Goal: Task Accomplishment & Management: Use online tool/utility

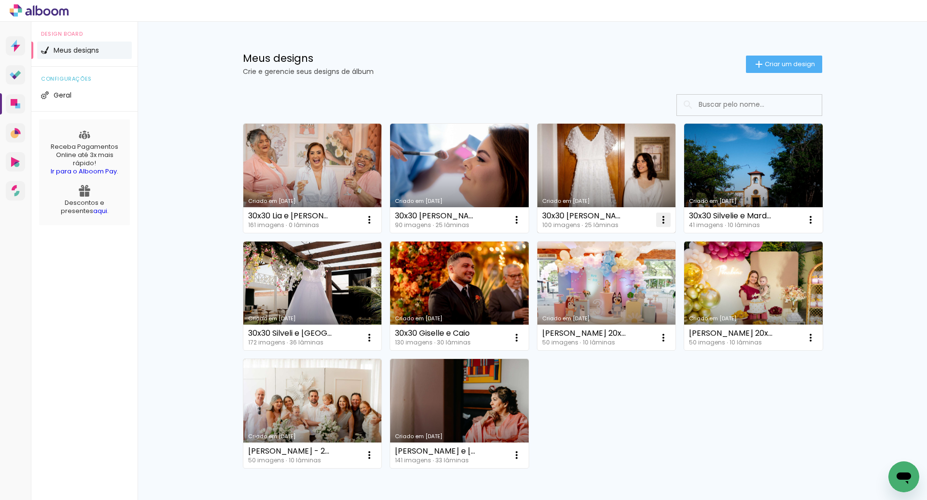
click at [661, 222] on iron-icon at bounding box center [664, 220] width 12 height 12
click at [622, 284] on paper-item "Excluir" at bounding box center [621, 283] width 95 height 19
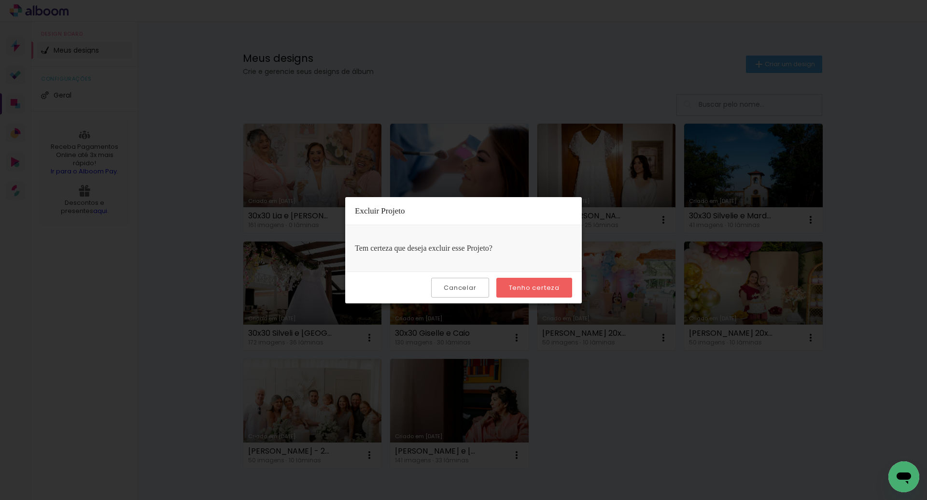
click at [560, 285] on paper-button "Tenho certeza" at bounding box center [534, 288] width 76 height 20
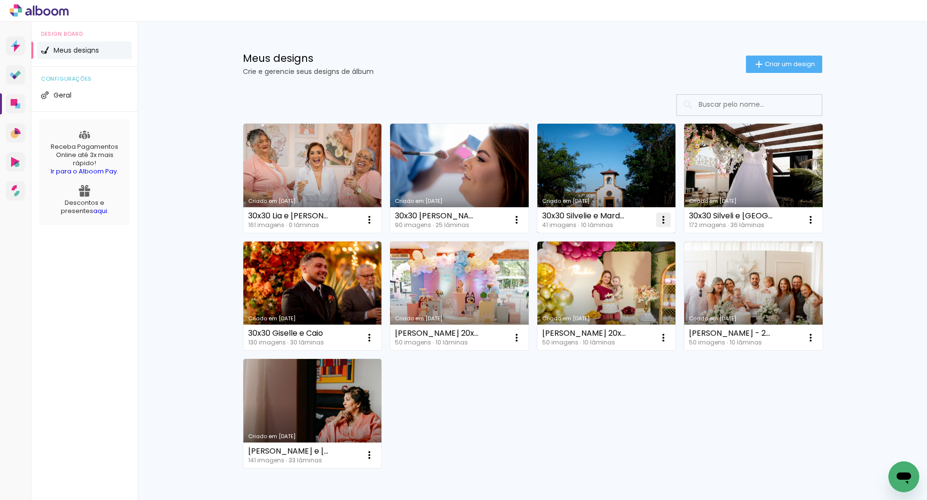
click at [664, 217] on iron-icon at bounding box center [664, 220] width 12 height 12
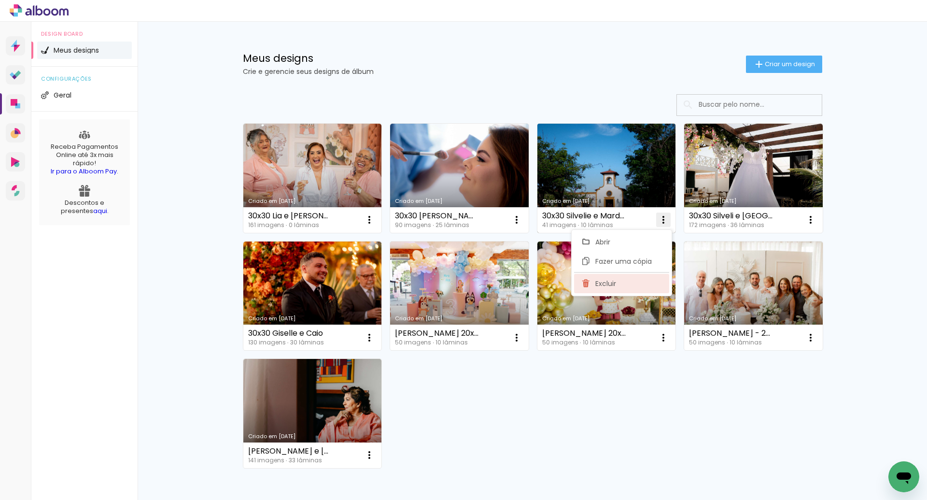
click at [624, 279] on paper-item "Excluir" at bounding box center [621, 283] width 95 height 19
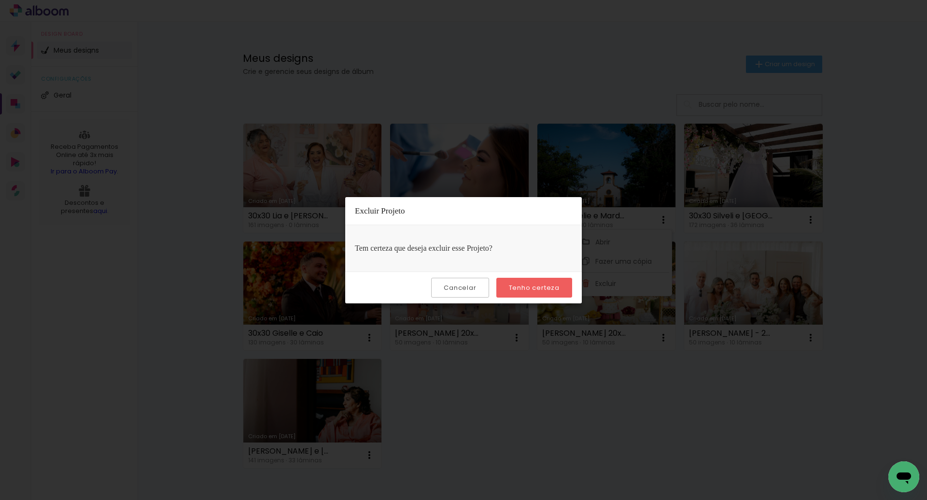
click at [0, 0] on slot "Tenho certeza" at bounding box center [0, 0] width 0 height 0
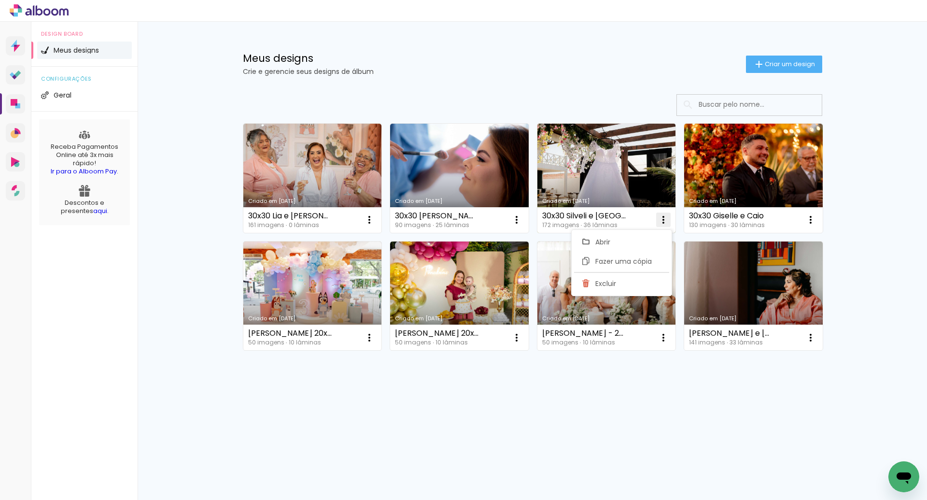
click at [665, 220] on iron-icon at bounding box center [664, 220] width 12 height 12
click at [663, 223] on iron-icon at bounding box center [664, 220] width 12 height 12
click at [617, 284] on span "Excluir" at bounding box center [609, 283] width 21 height 7
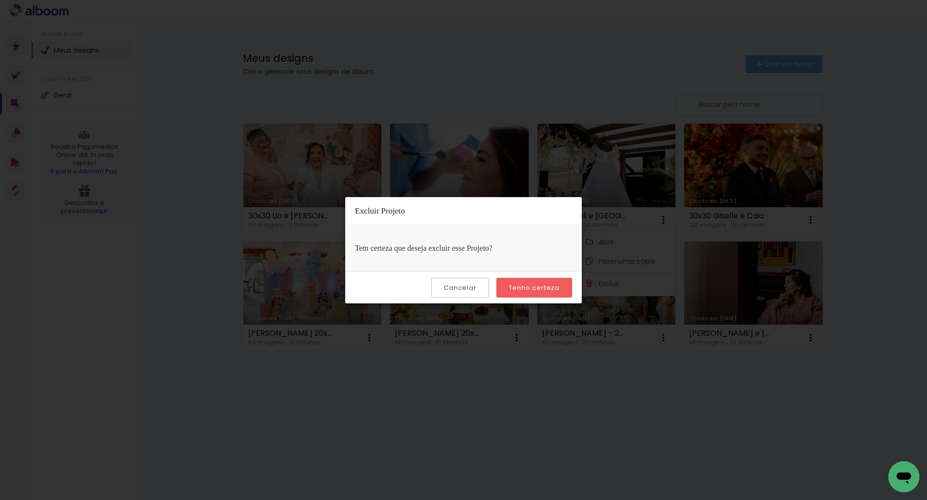
click at [560, 287] on paper-button "Tenho certeza" at bounding box center [534, 288] width 76 height 20
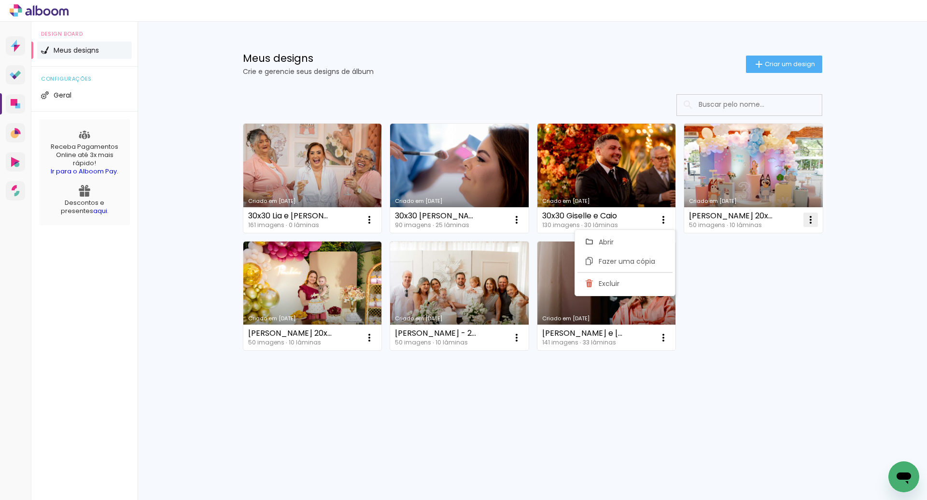
click at [809, 220] on iron-icon at bounding box center [811, 220] width 12 height 12
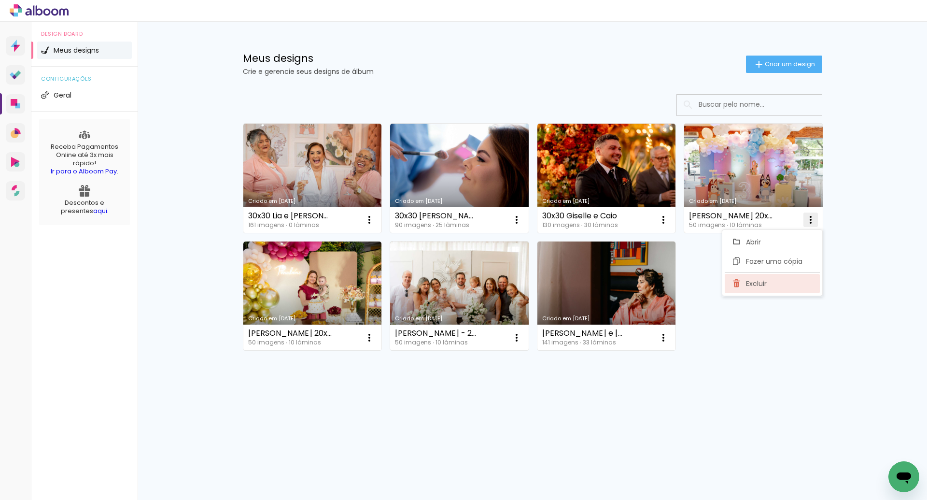
click at [759, 280] on span "Excluir" at bounding box center [756, 283] width 21 height 7
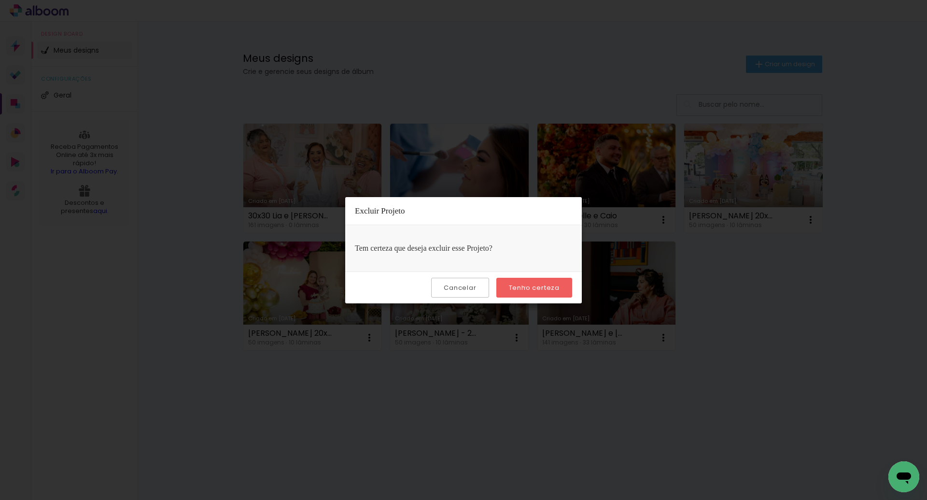
click at [0, 0] on slot "Tenho certeza" at bounding box center [0, 0] width 0 height 0
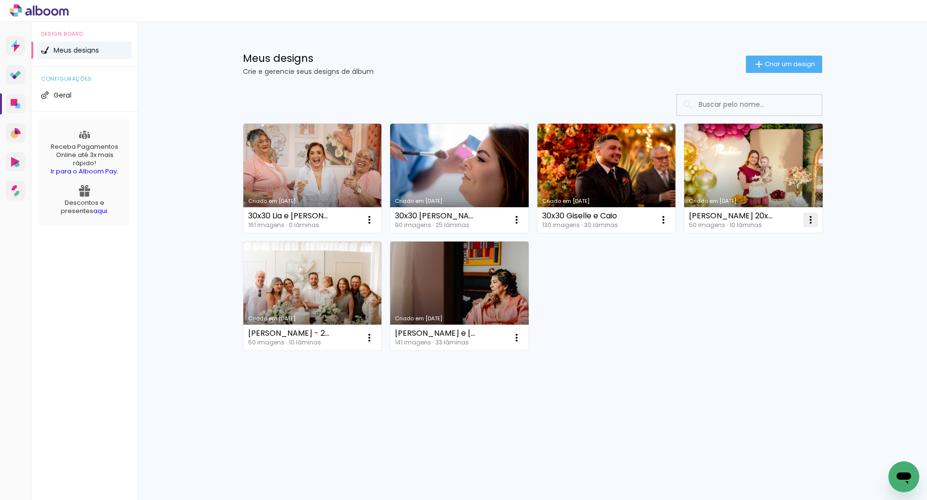
click at [808, 223] on iron-icon at bounding box center [811, 220] width 12 height 12
click at [756, 280] on span "Excluir" at bounding box center [756, 283] width 21 height 7
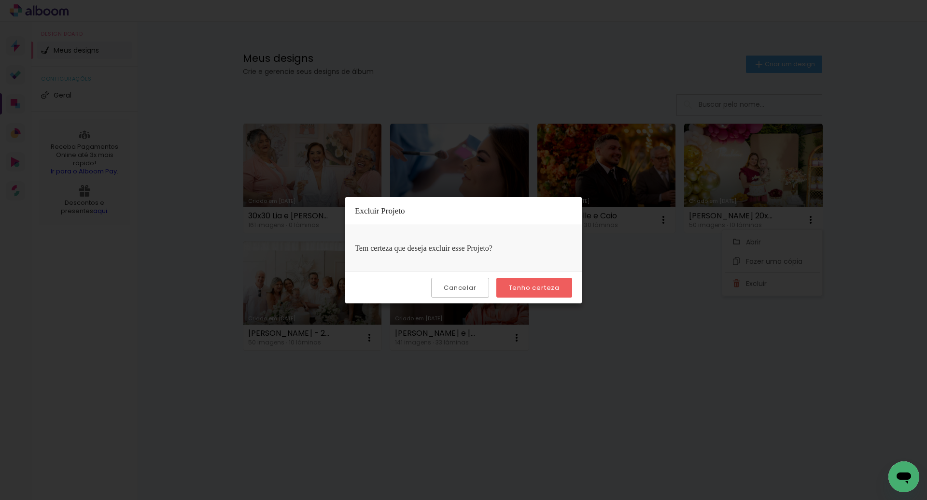
click at [545, 293] on paper-button "Tenho certeza" at bounding box center [534, 288] width 76 height 20
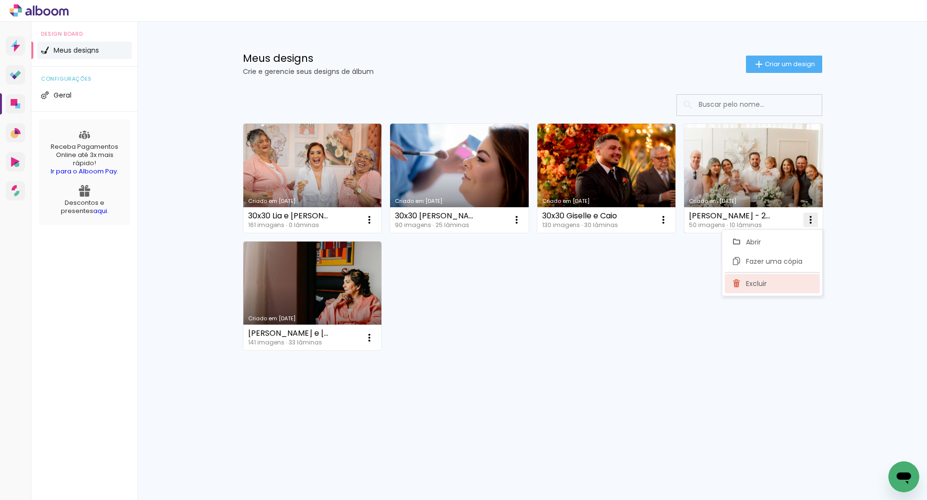
click at [756, 285] on span "Excluir" at bounding box center [756, 283] width 21 height 7
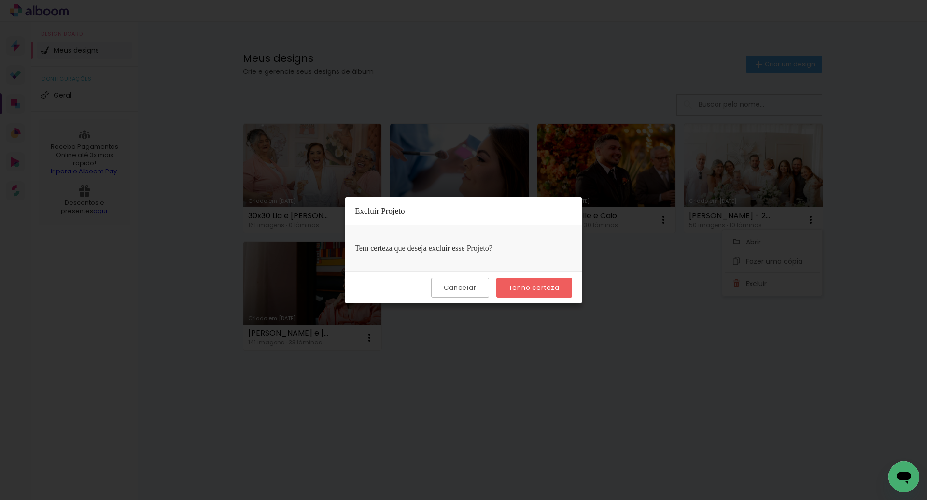
click at [0, 0] on slot "Tenho certeza" at bounding box center [0, 0] width 0 height 0
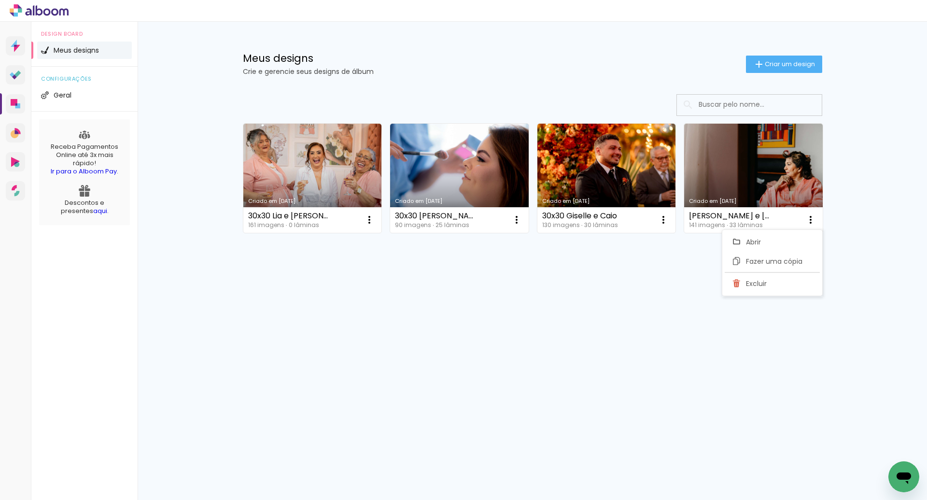
click at [591, 335] on div "Prosite Website + Landing pages Proof Sistema de seleção e venda de fotos Desig…" at bounding box center [463, 261] width 927 height 478
click at [785, 70] on paper-button "Criar um design" at bounding box center [784, 64] width 76 height 17
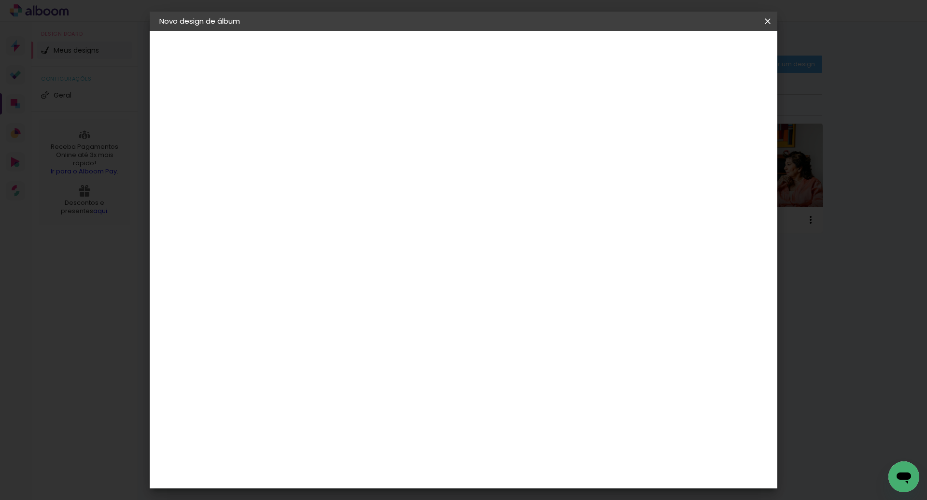
click at [317, 127] on input at bounding box center [317, 129] width 0 height 15
type input "30x30 Pre wedding [PERSON_NAME] e [PERSON_NAME]"
type paper-input "30x30 Pre wedding [PERSON_NAME] e [PERSON_NAME]"
click at [416, 56] on paper-button "Avançar" at bounding box center [392, 51] width 47 height 16
click at [498, 151] on paper-item "Tamanho Livre" at bounding box center [452, 146] width 93 height 21
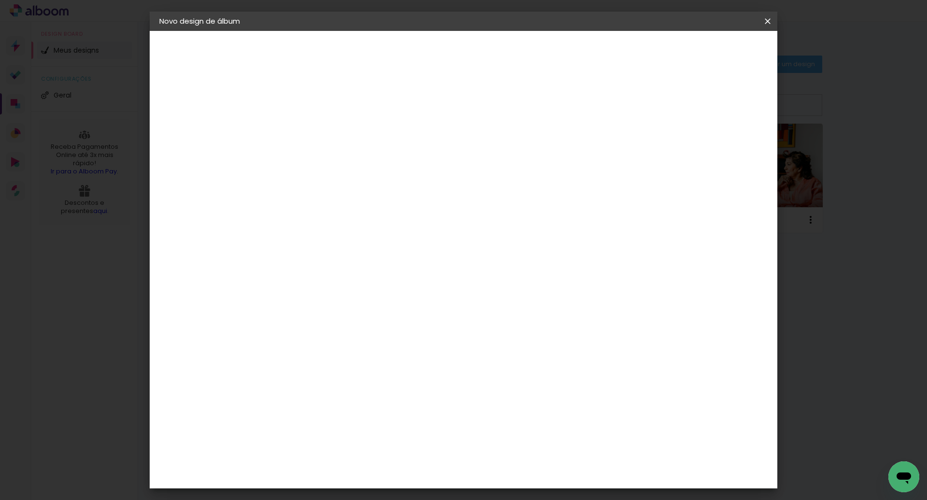
click at [498, 145] on paper-item "Tamanho Livre" at bounding box center [452, 146] width 93 height 21
click at [498, 56] on paper-button "Avançar" at bounding box center [473, 51] width 47 height 16
click at [707, 54] on span "Iniciar design" at bounding box center [685, 51] width 44 height 7
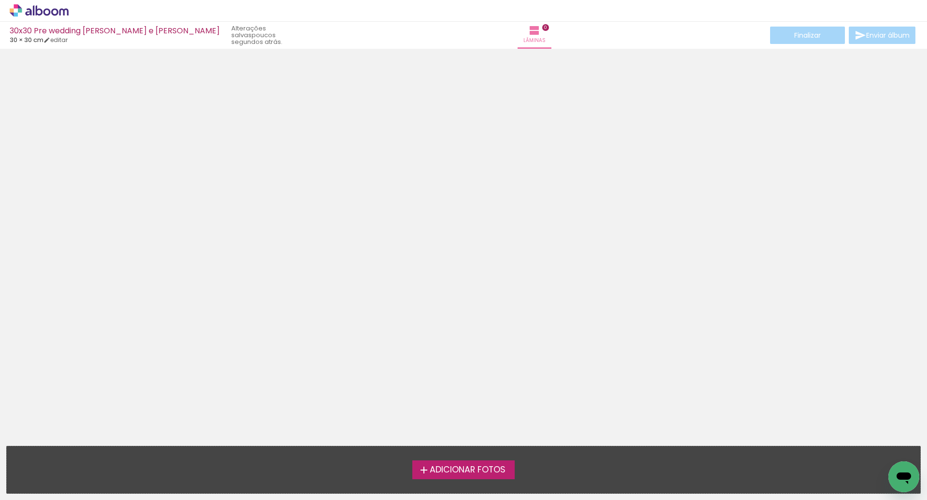
click at [479, 468] on span "Adicionar Fotos" at bounding box center [468, 469] width 76 height 9
click at [0, 0] on input "file" at bounding box center [0, 0] width 0 height 0
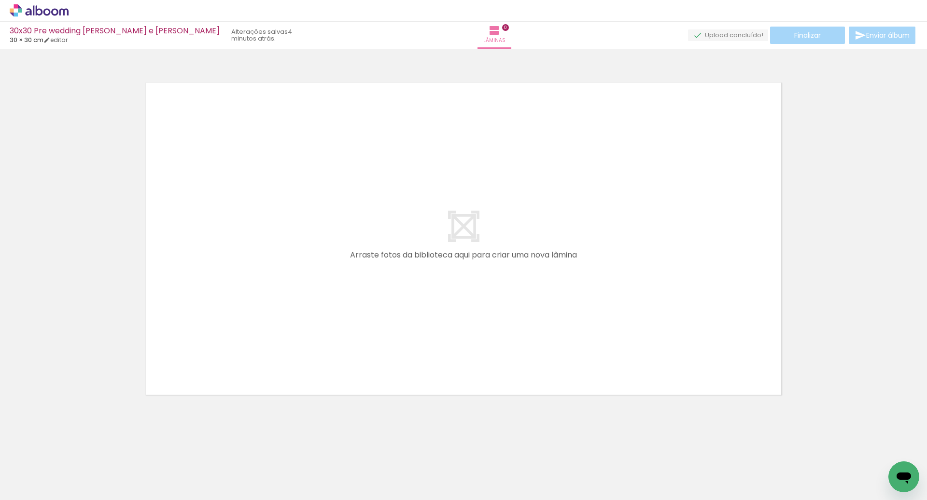
click at [45, 14] on icon at bounding box center [39, 10] width 59 height 13
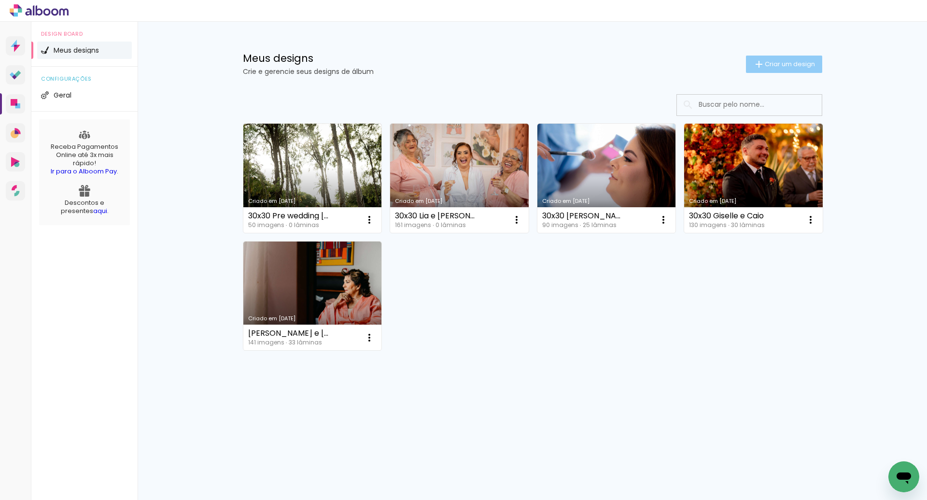
click at [774, 63] on span "Criar um design" at bounding box center [790, 64] width 50 height 6
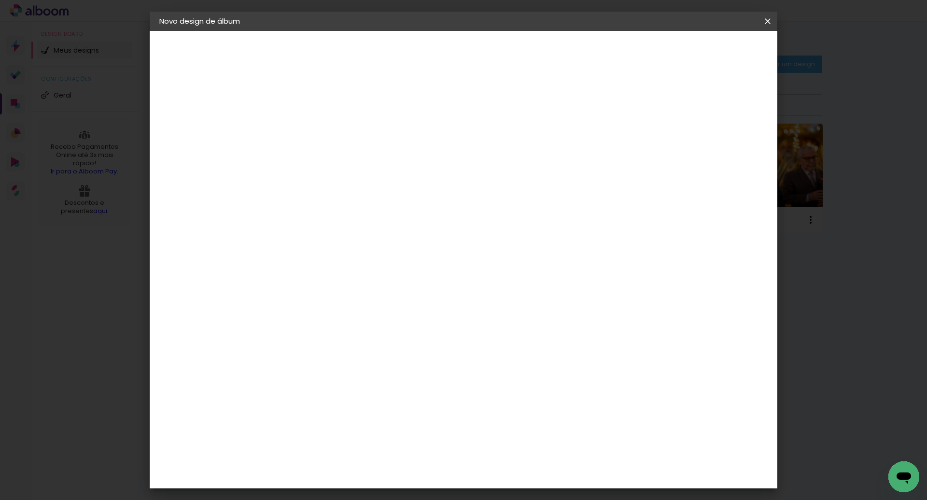
click at [317, 135] on input at bounding box center [317, 129] width 0 height 15
type input "30x30 Casamento [PERSON_NAME] e [PERSON_NAME]"
type paper-input "30x30 Casamento [PERSON_NAME] e [PERSON_NAME]"
click at [0, 0] on slot "Avançar" at bounding box center [0, 0] width 0 height 0
click at [498, 149] on paper-item "Tamanho Livre" at bounding box center [452, 146] width 93 height 21
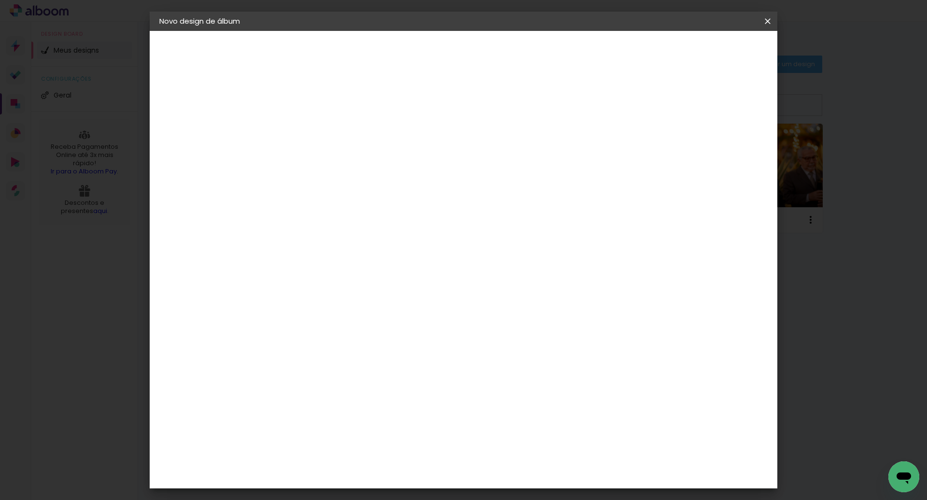
click at [0, 0] on slot "Avançar" at bounding box center [0, 0] width 0 height 0
click at [707, 50] on span "Iniciar design" at bounding box center [685, 51] width 44 height 7
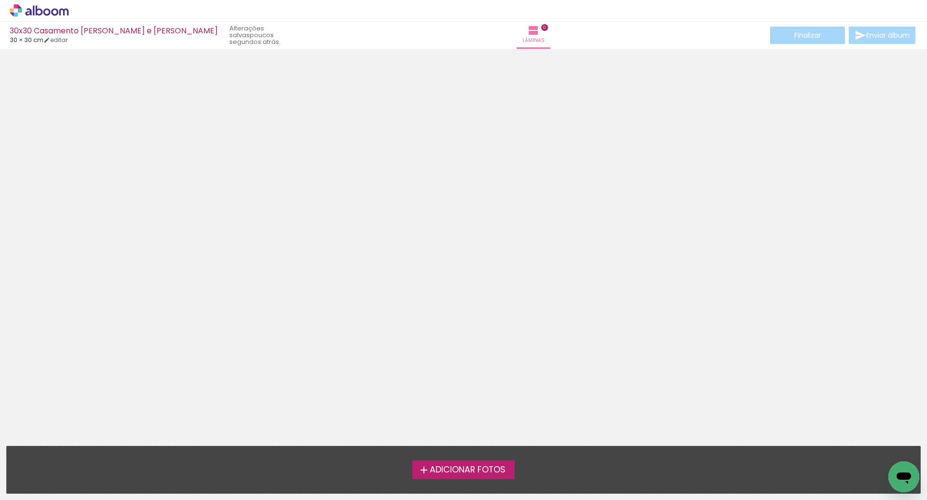
click at [452, 470] on span "Adicionar Fotos" at bounding box center [468, 469] width 76 height 9
click at [0, 0] on input "file" at bounding box center [0, 0] width 0 height 0
click at [450, 471] on span "Adicionar Fotos" at bounding box center [468, 469] width 76 height 9
click at [0, 0] on input "file" at bounding box center [0, 0] width 0 height 0
click at [450, 471] on span "Adicionar Fotos" at bounding box center [468, 469] width 76 height 9
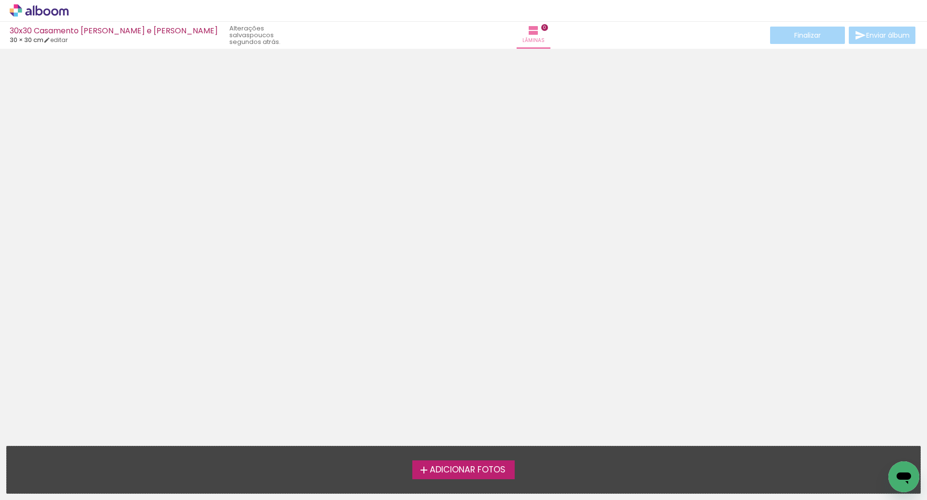
click at [0, 0] on input "file" at bounding box center [0, 0] width 0 height 0
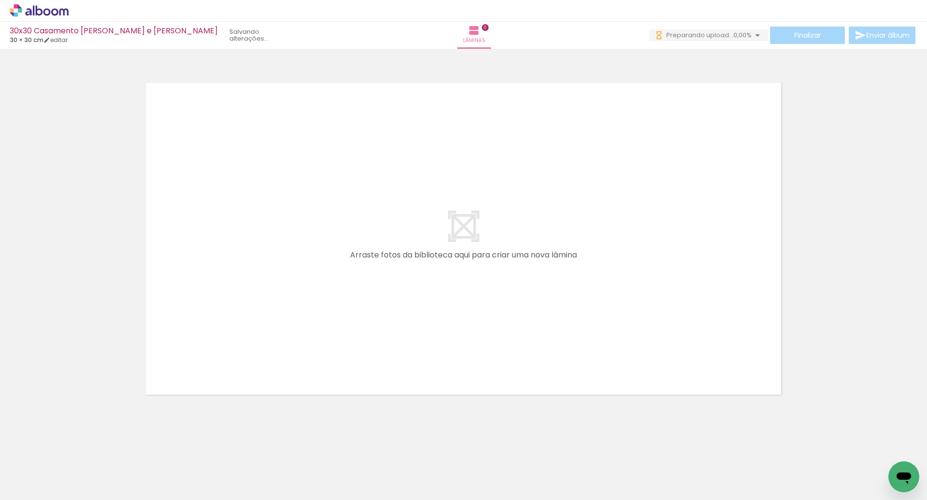
click at [745, 37] on span "0,00%" at bounding box center [742, 34] width 18 height 9
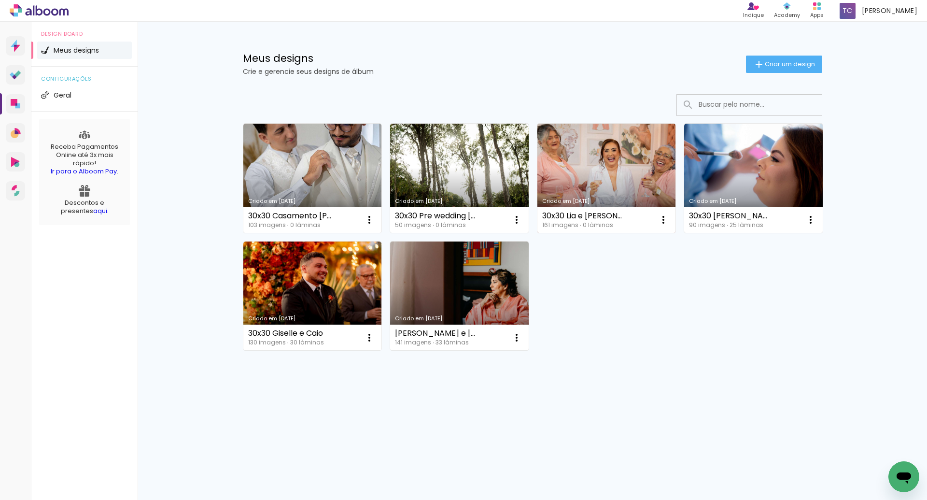
click at [616, 169] on link "Criado em [DATE]" at bounding box center [606, 178] width 139 height 109
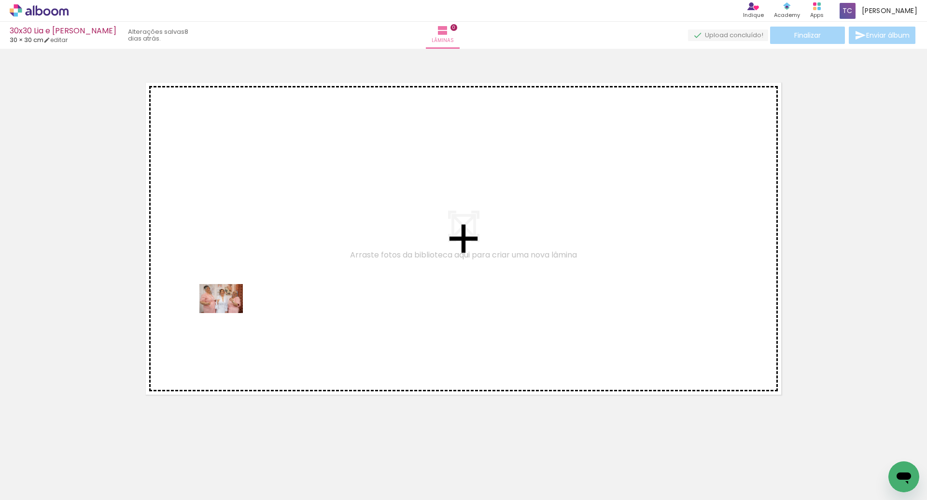
drag, startPoint x: 127, startPoint y: 447, endPoint x: 228, endPoint y: 313, distance: 167.9
click at [228, 313] on quentale-workspace at bounding box center [463, 250] width 927 height 500
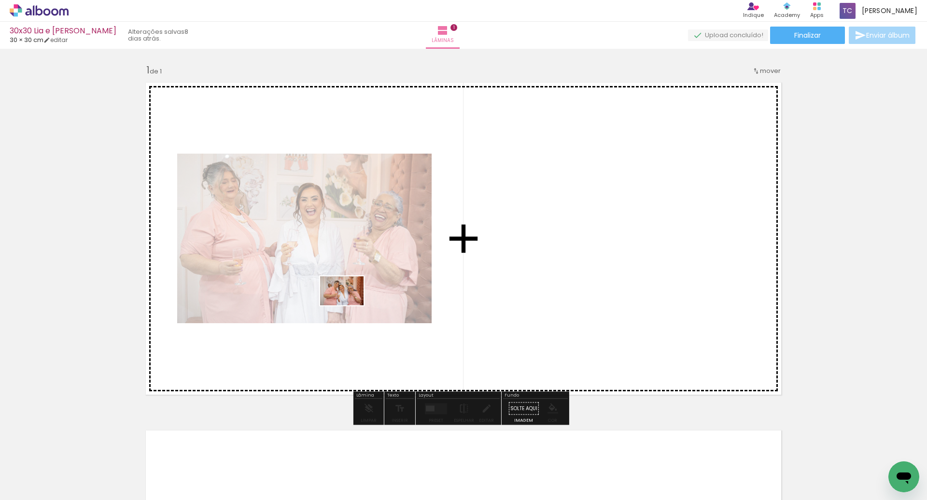
drag, startPoint x: 159, startPoint y: 474, endPoint x: 349, endPoint y: 305, distance: 253.7
click at [349, 305] on quentale-workspace at bounding box center [463, 250] width 927 height 500
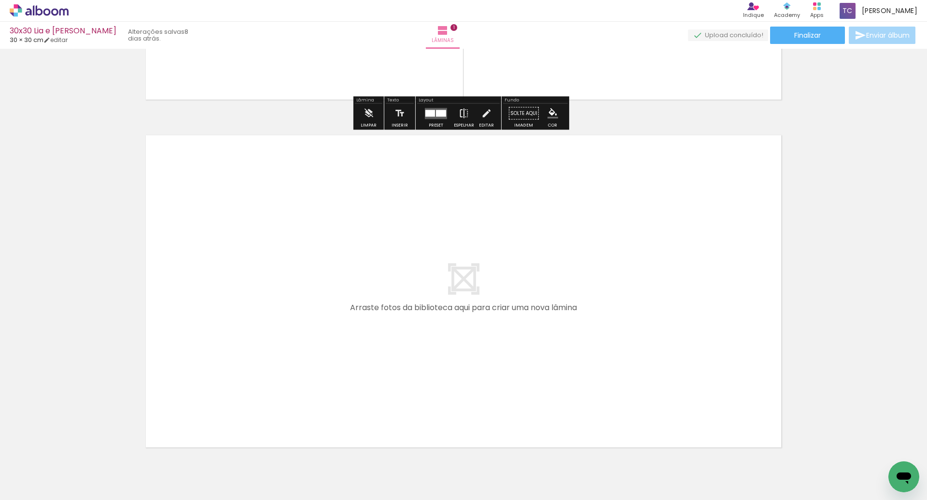
scroll to position [342, 0]
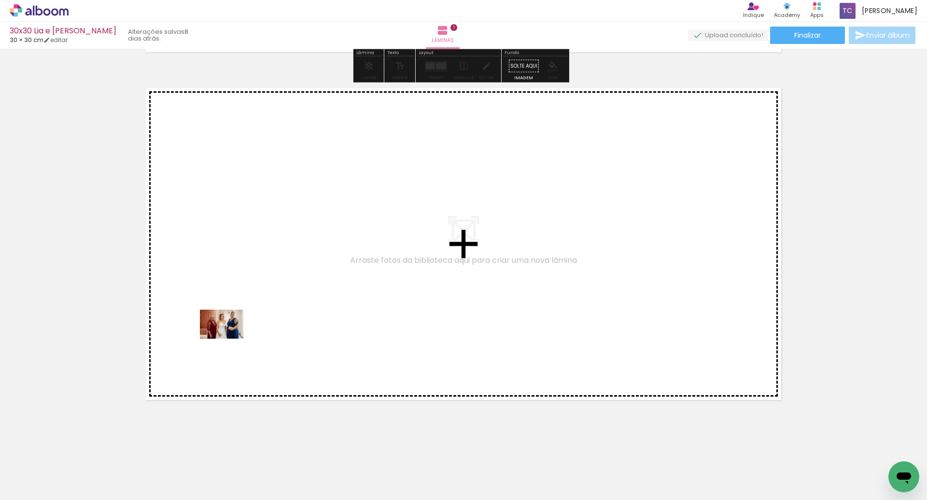
drag, startPoint x: 195, startPoint y: 469, endPoint x: 229, endPoint y: 338, distance: 134.7
click at [229, 338] on quentale-workspace at bounding box center [463, 250] width 927 height 500
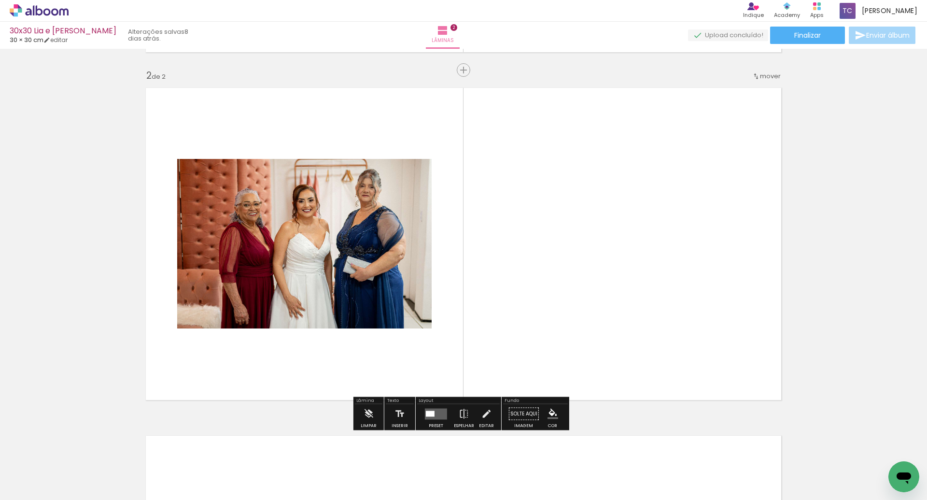
scroll to position [342, 0]
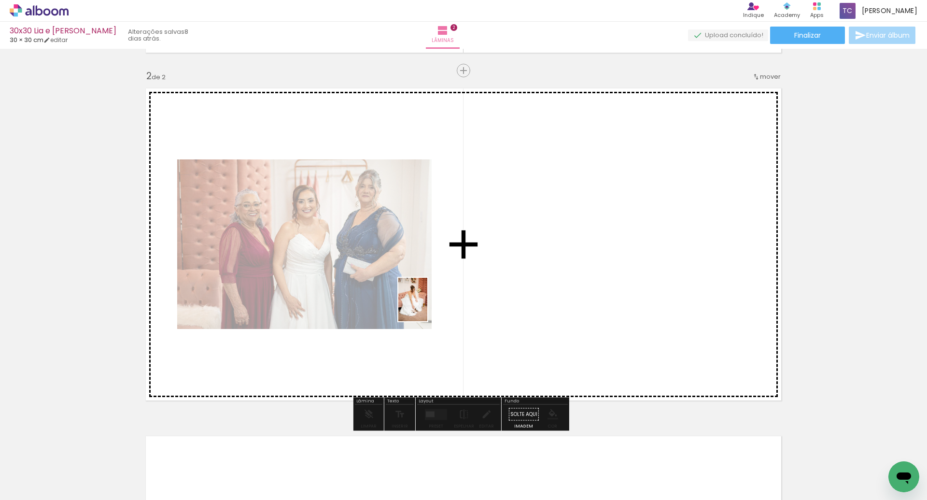
drag, startPoint x: 263, startPoint y: 459, endPoint x: 427, endPoint y: 307, distance: 224.1
click at [427, 307] on quentale-workspace at bounding box center [463, 250] width 927 height 500
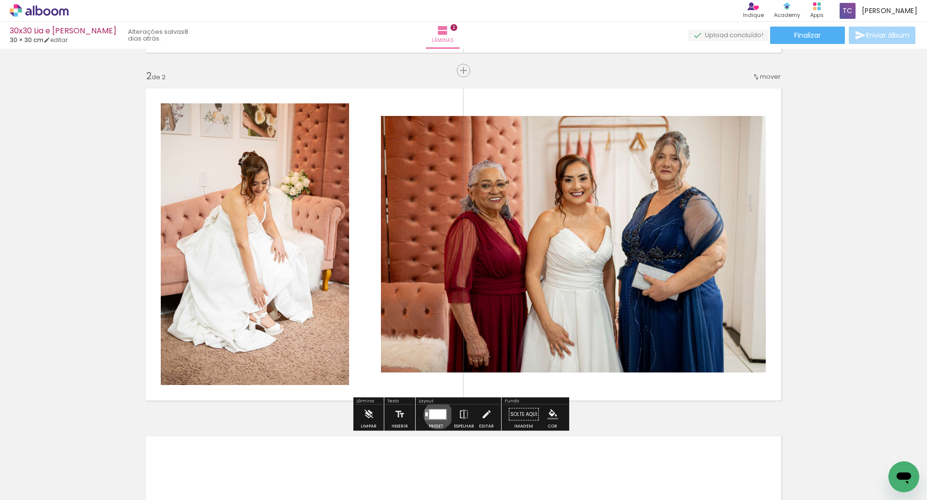
click at [436, 414] on div at bounding box center [437, 414] width 17 height 10
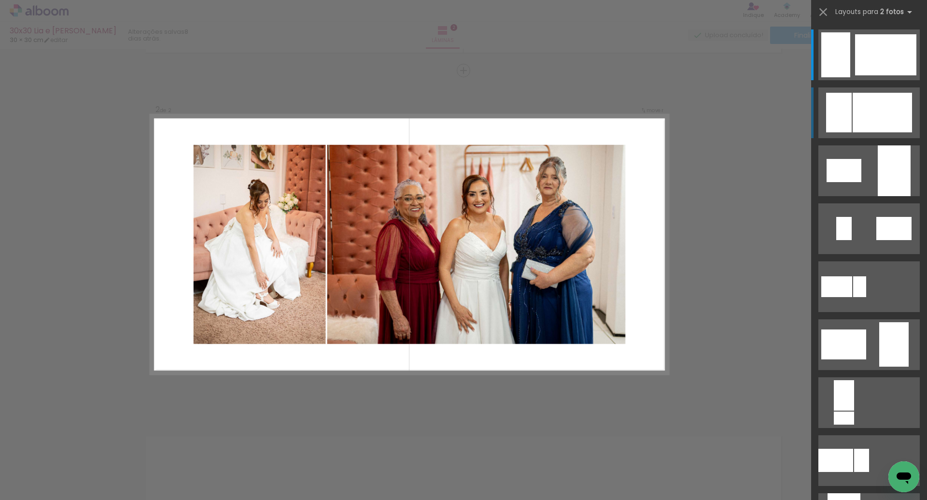
click at [864, 111] on div at bounding box center [882, 113] width 59 height 40
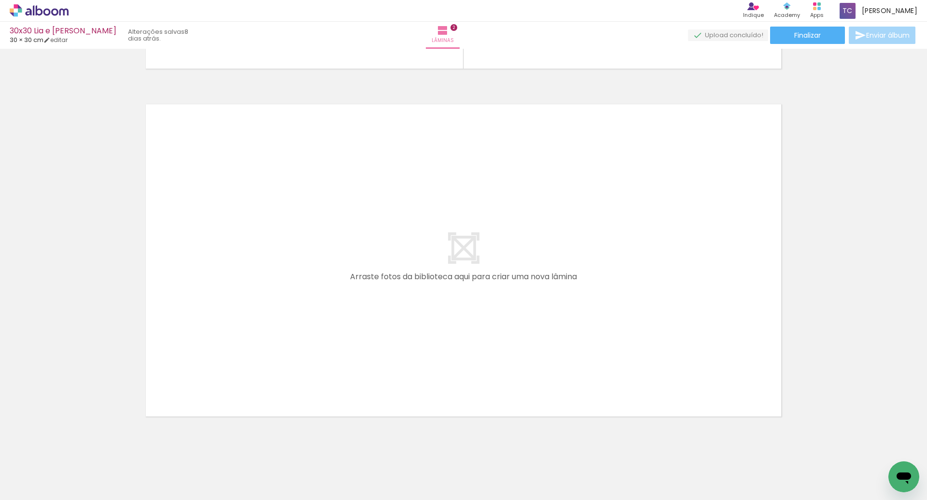
scroll to position [690, 0]
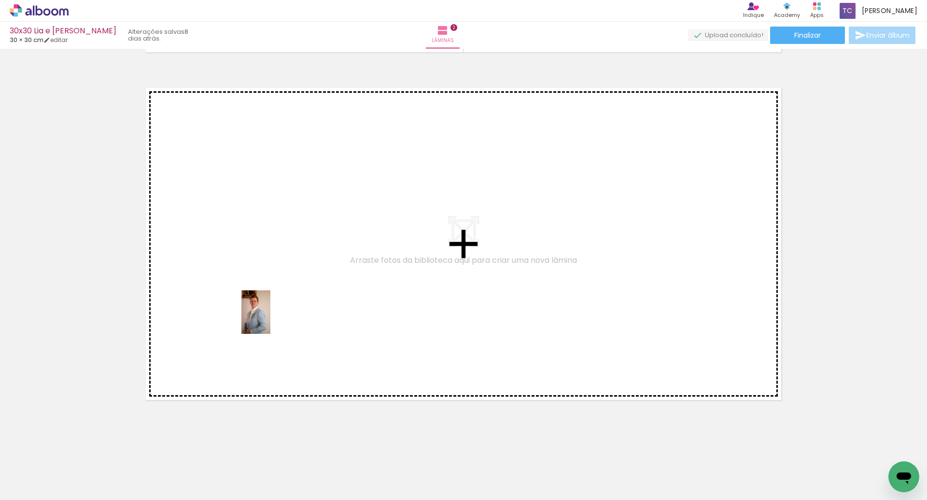
drag, startPoint x: 317, startPoint y: 477, endPoint x: 270, endPoint y: 318, distance: 166.1
click at [270, 318] on quentale-workspace at bounding box center [463, 250] width 927 height 500
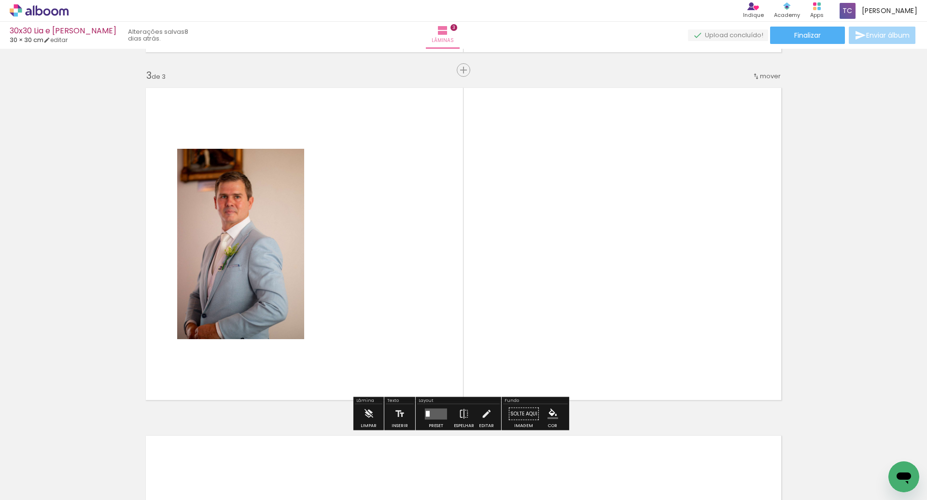
scroll to position [689, 0]
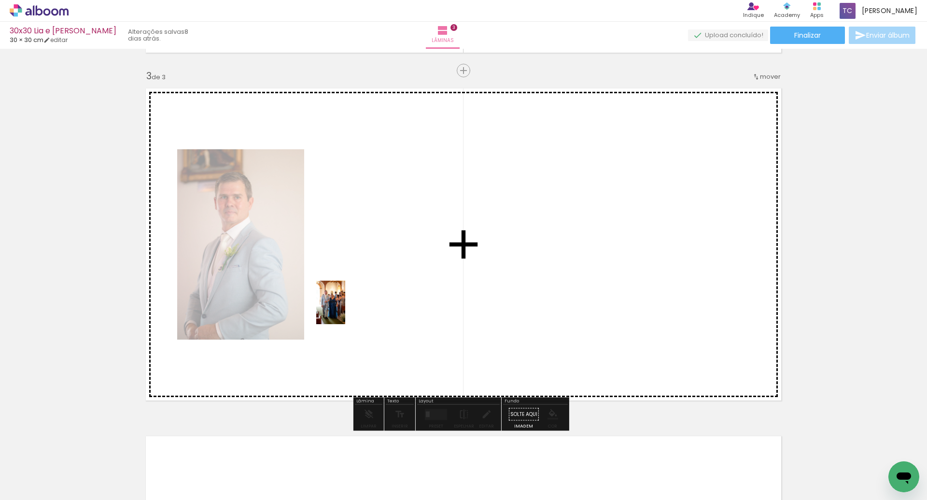
drag, startPoint x: 366, startPoint y: 465, endPoint x: 345, endPoint y: 309, distance: 156.8
click at [345, 309] on quentale-workspace at bounding box center [463, 250] width 927 height 500
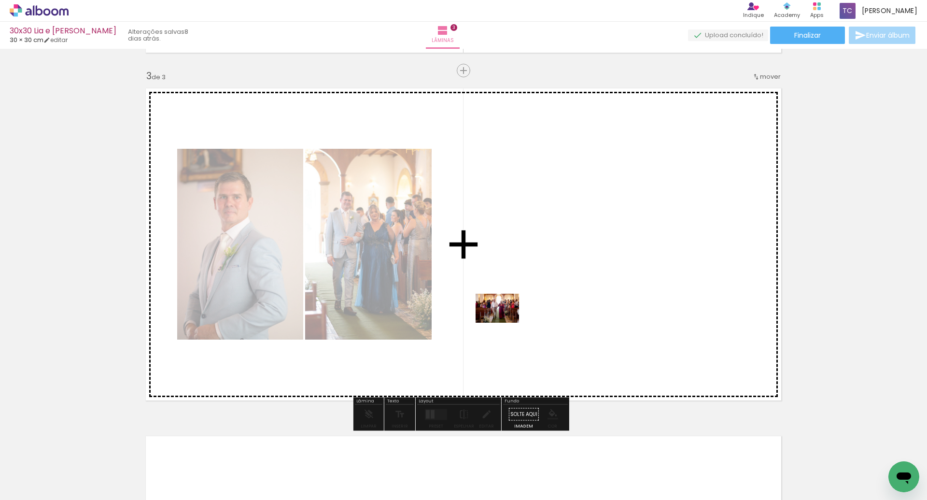
drag, startPoint x: 432, startPoint y: 466, endPoint x: 504, endPoint y: 322, distance: 161.3
click at [504, 322] on quentale-workspace at bounding box center [463, 250] width 927 height 500
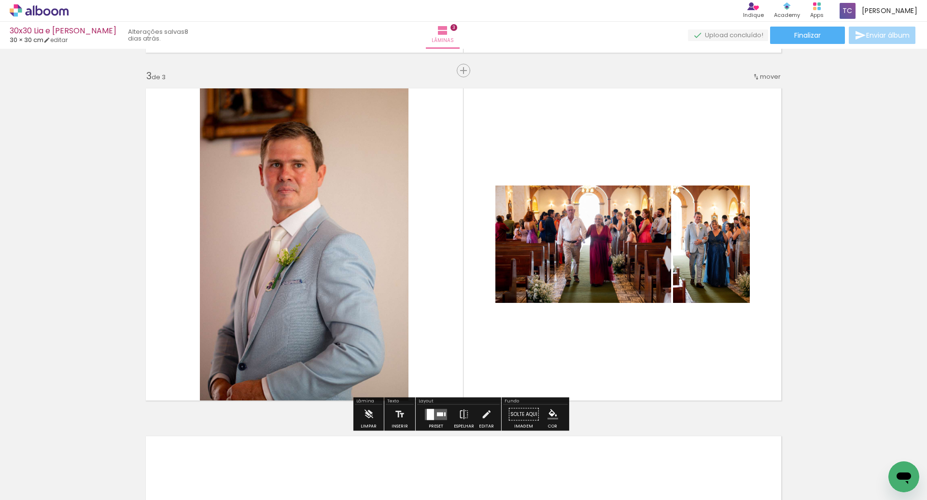
click at [434, 415] on quentale-layouter at bounding box center [436, 413] width 22 height 11
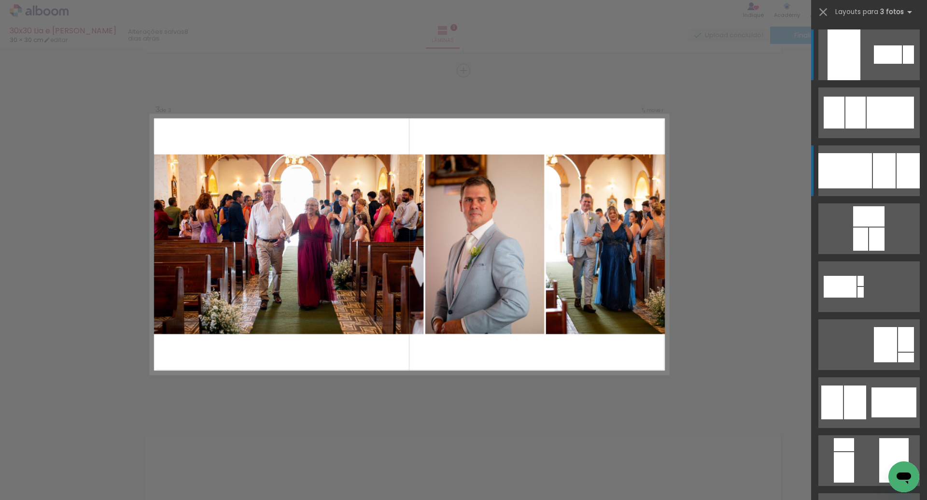
click at [881, 173] on div at bounding box center [884, 170] width 23 height 35
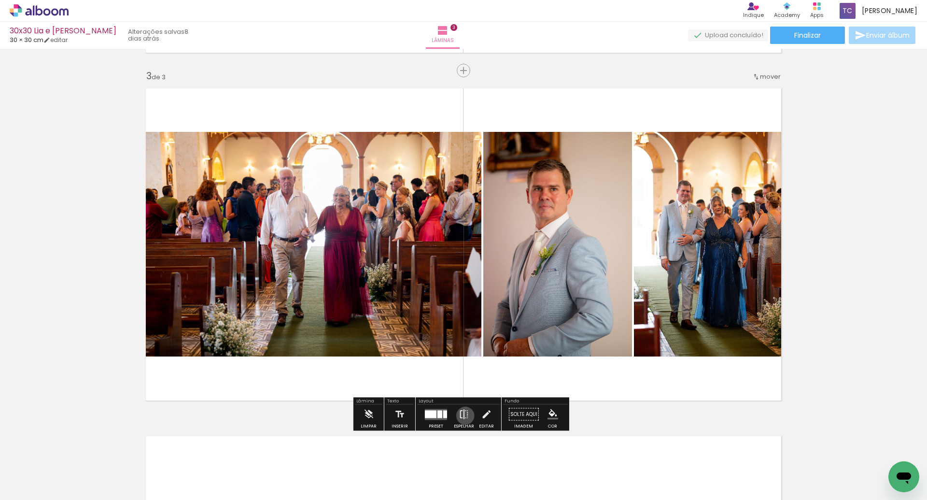
click at [463, 415] on iron-icon at bounding box center [464, 414] width 11 height 19
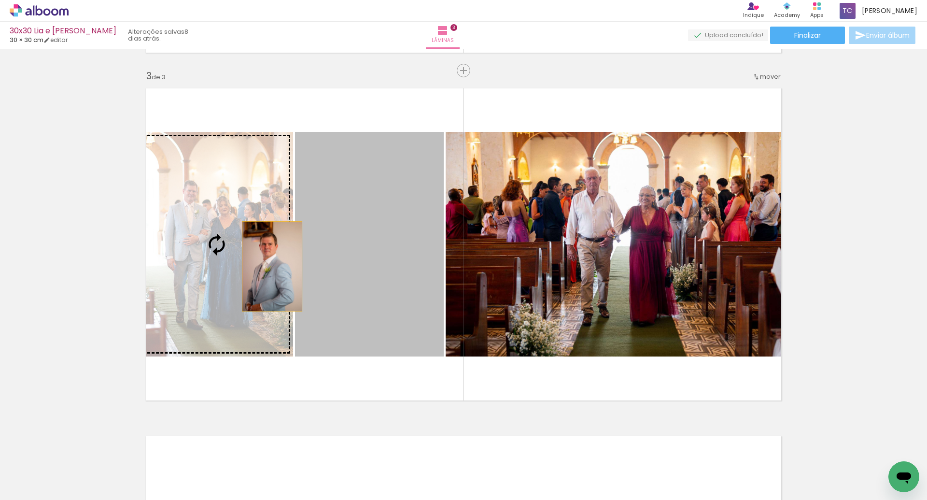
drag, startPoint x: 376, startPoint y: 265, endPoint x: 268, endPoint y: 266, distance: 107.7
click at [0, 0] on slot at bounding box center [0, 0] width 0 height 0
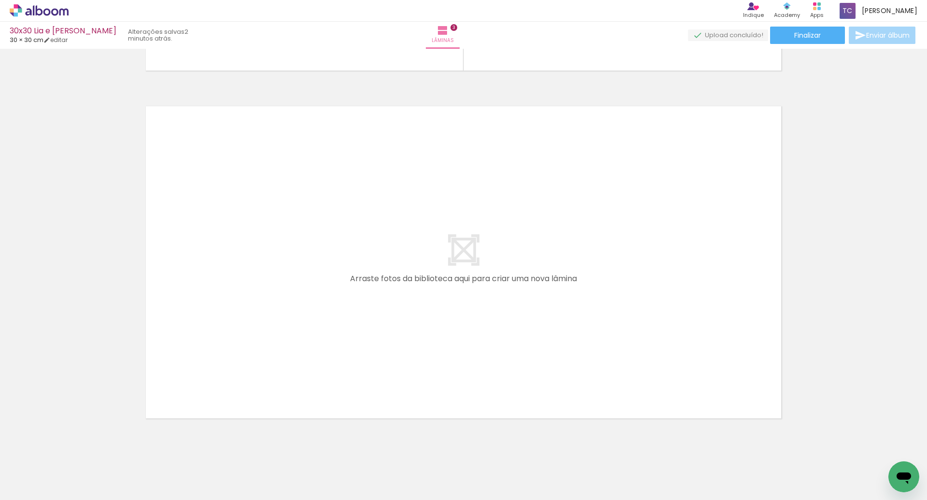
scroll to position [1037, 0]
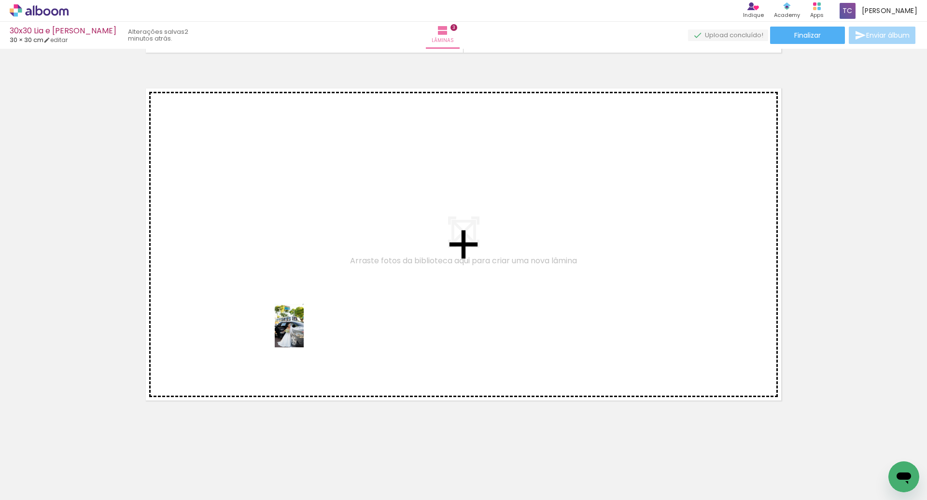
drag, startPoint x: 475, startPoint y: 464, endPoint x: 280, endPoint y: 315, distance: 244.9
click at [280, 315] on quentale-workspace at bounding box center [463, 250] width 927 height 500
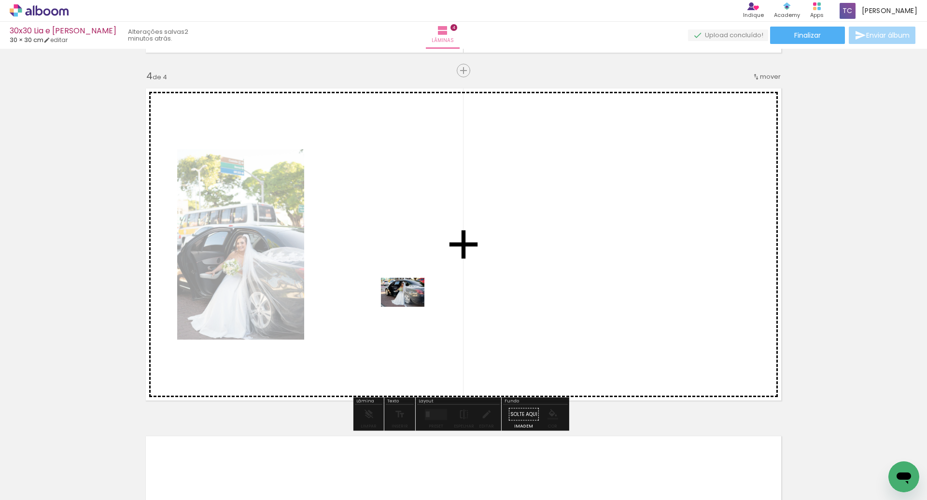
drag, startPoint x: 538, startPoint y: 476, endPoint x: 410, endPoint y: 307, distance: 212.2
click at [410, 307] on quentale-workspace at bounding box center [463, 250] width 927 height 500
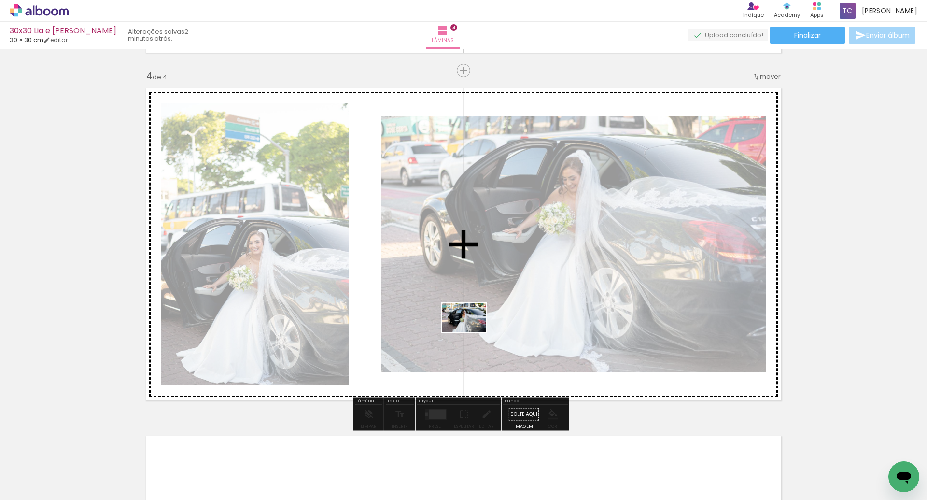
drag, startPoint x: 585, startPoint y: 472, endPoint x: 490, endPoint y: 342, distance: 160.4
click at [470, 329] on quentale-workspace at bounding box center [463, 250] width 927 height 500
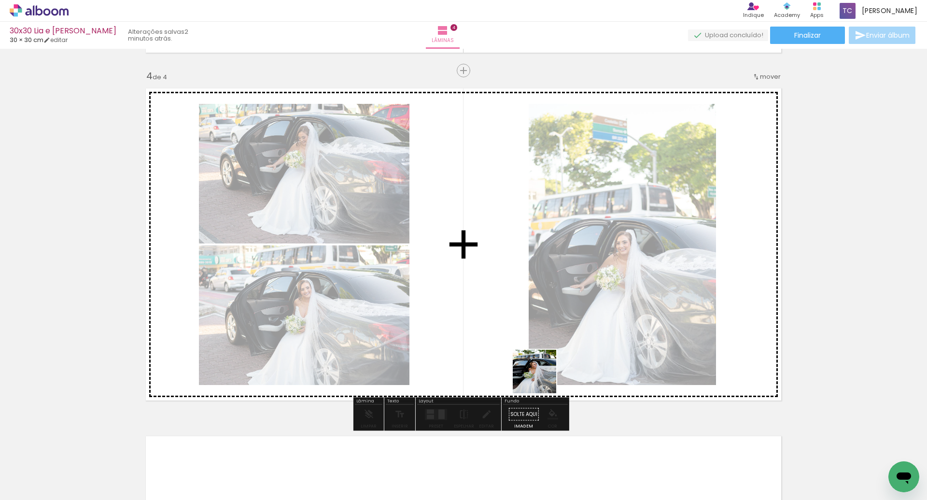
drag, startPoint x: 637, startPoint y: 461, endPoint x: 529, endPoint y: 355, distance: 151.2
click at [520, 351] on quentale-workspace at bounding box center [463, 250] width 927 height 500
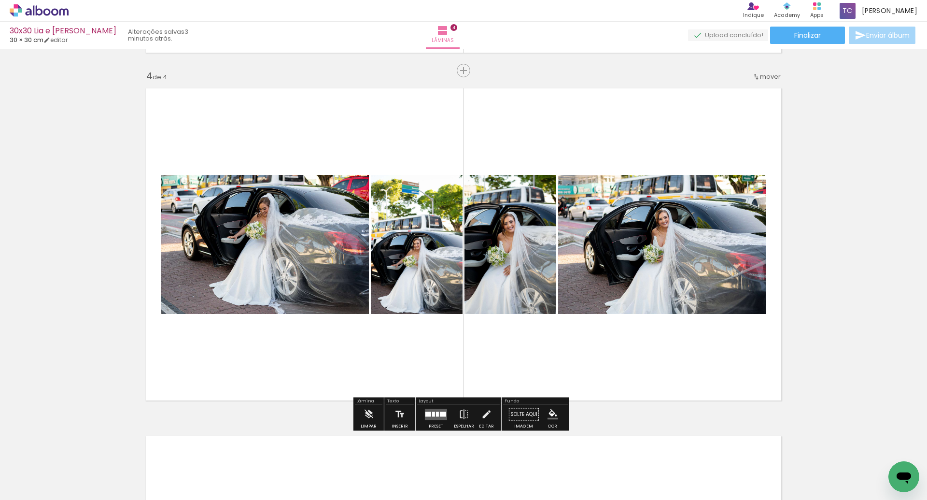
click at [436, 412] on quentale-layouter at bounding box center [436, 413] width 22 height 11
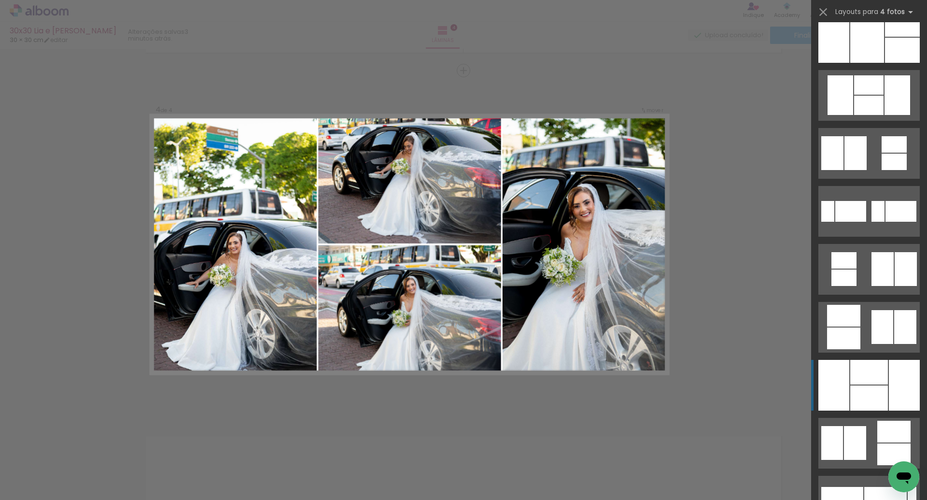
scroll to position [1044, 0]
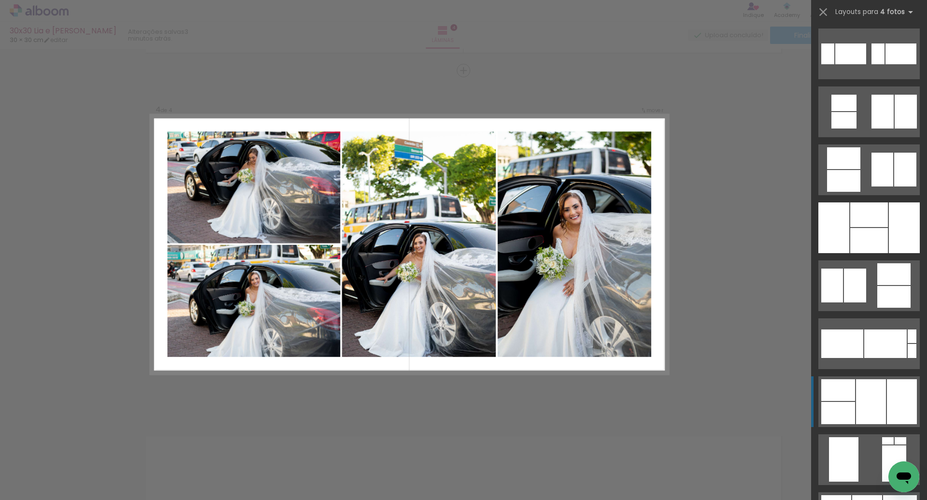
click at [861, 396] on div at bounding box center [871, 401] width 30 height 45
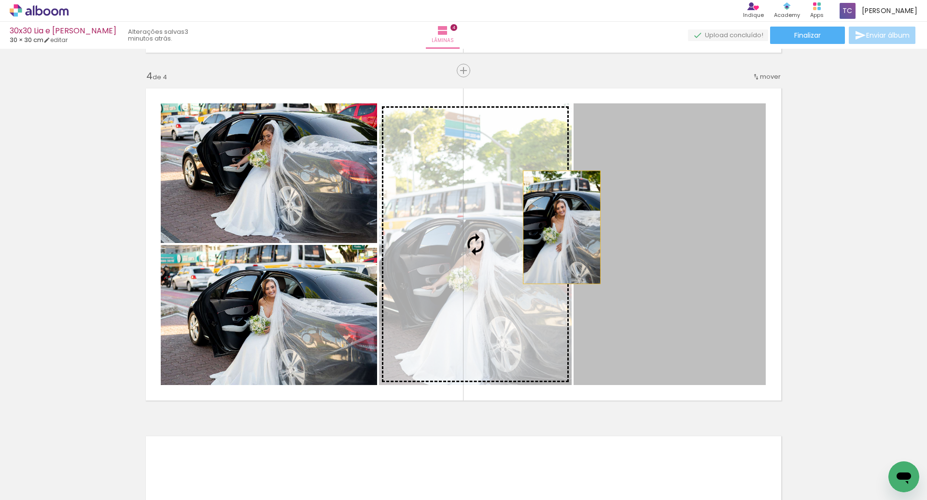
drag, startPoint x: 631, startPoint y: 234, endPoint x: 558, endPoint y: 227, distance: 73.7
click at [0, 0] on slot at bounding box center [0, 0] width 0 height 0
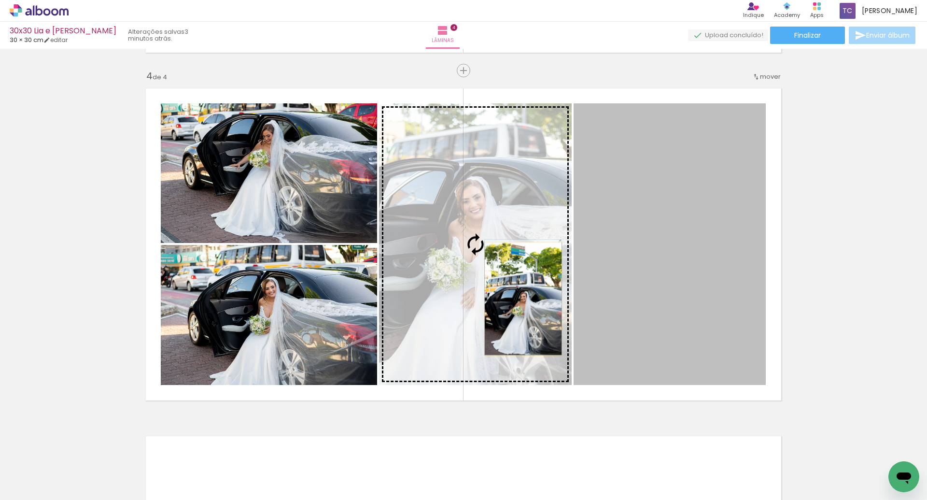
drag, startPoint x: 648, startPoint y: 316, endPoint x: 519, endPoint y: 298, distance: 129.7
click at [0, 0] on slot at bounding box center [0, 0] width 0 height 0
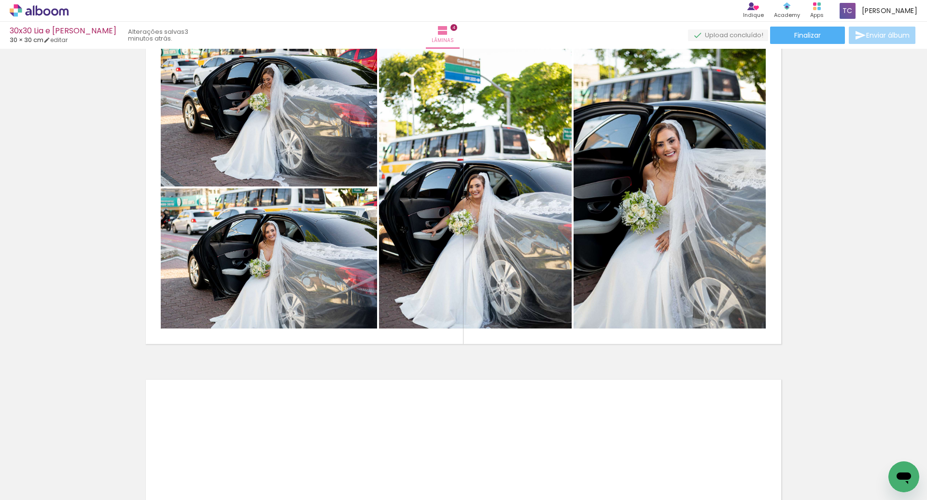
scroll to position [1085, 0]
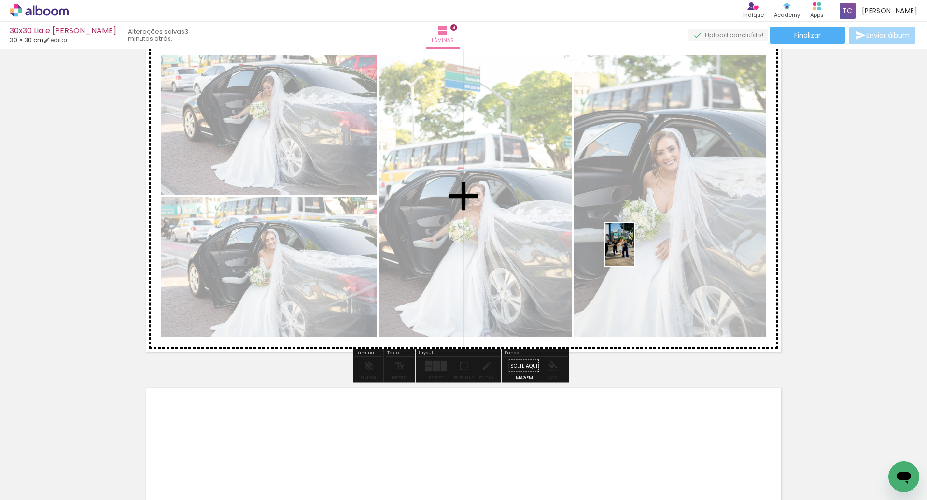
drag, startPoint x: 685, startPoint y: 464, endPoint x: 634, endPoint y: 252, distance: 218.4
click at [634, 252] on quentale-workspace at bounding box center [463, 250] width 927 height 500
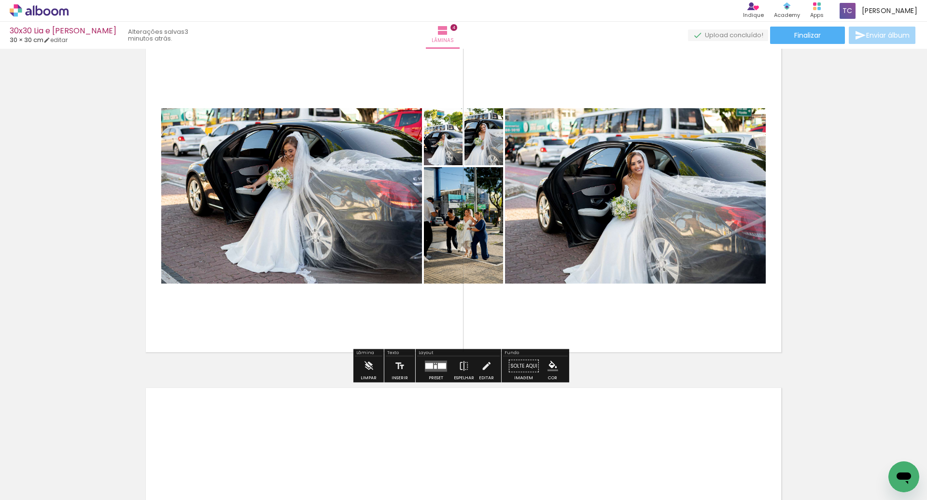
click at [430, 366] on div at bounding box center [429, 366] width 8 height 6
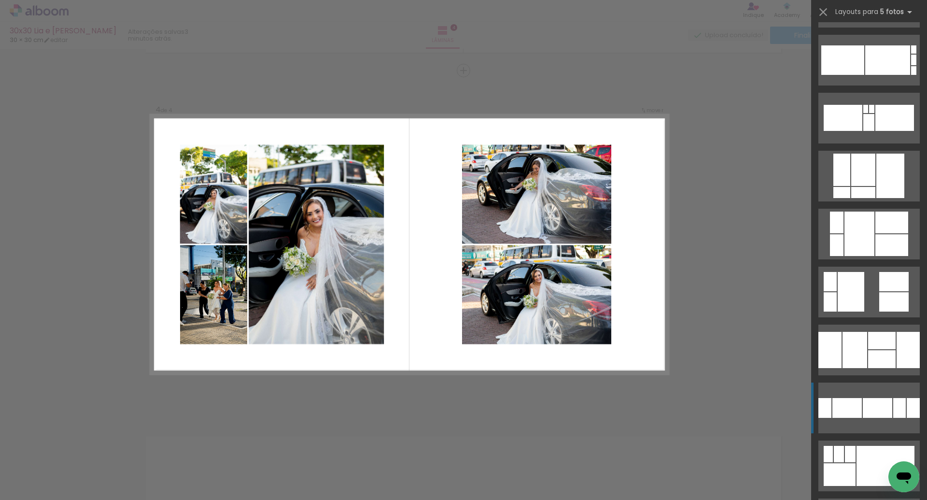
scroll to position [630, 0]
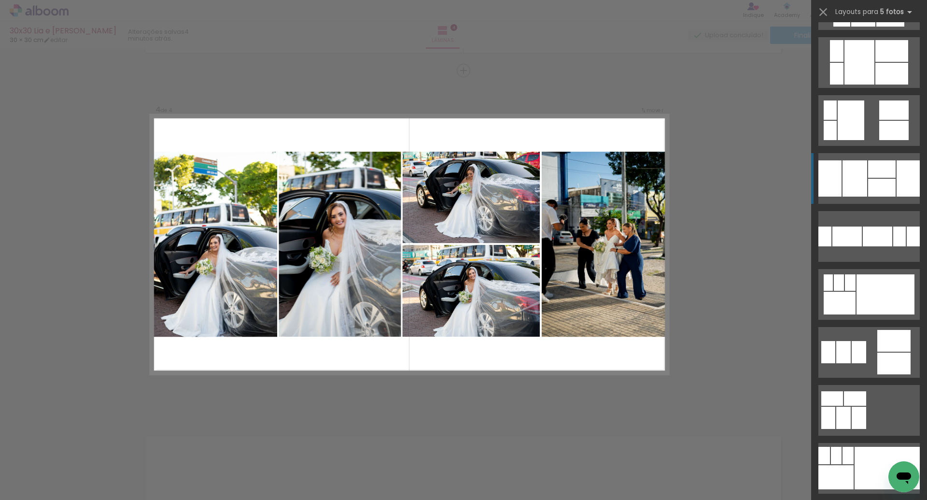
click at [868, 184] on div at bounding box center [882, 188] width 28 height 18
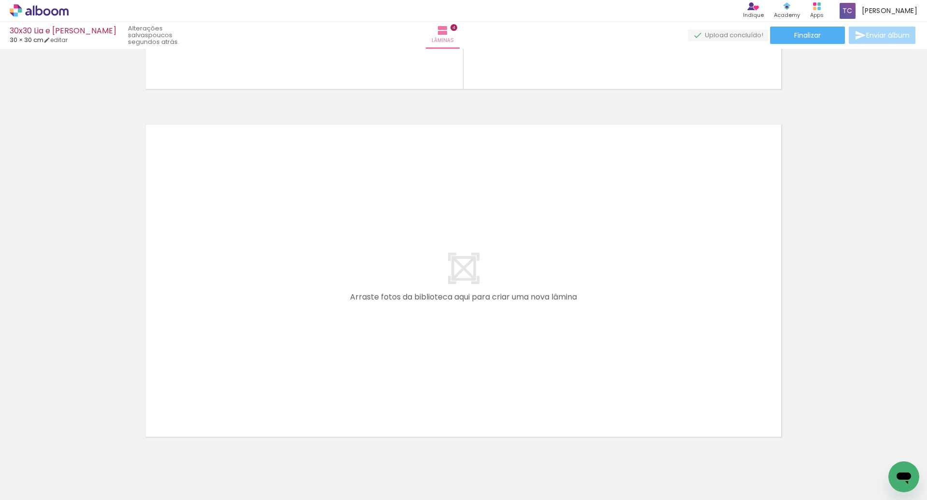
scroll to position [0, 572]
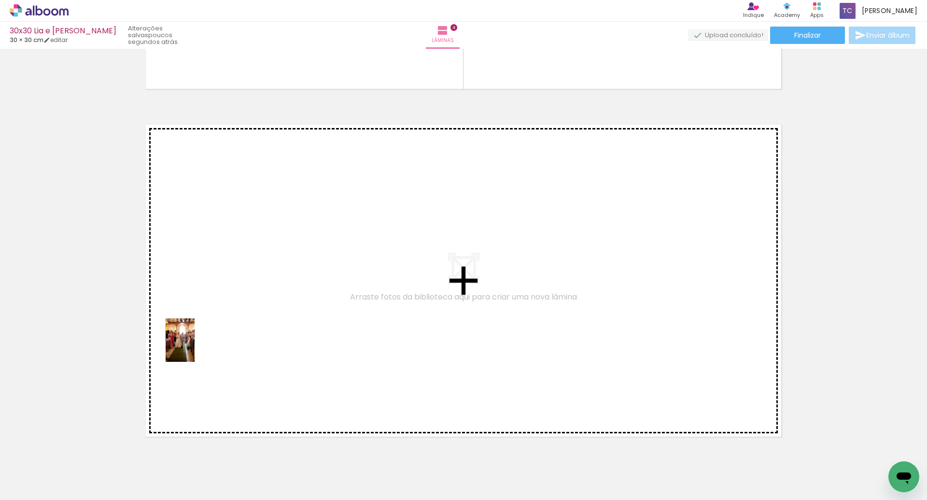
drag, startPoint x: 177, startPoint y: 466, endPoint x: 196, endPoint y: 322, distance: 145.5
click at [196, 322] on quentale-workspace at bounding box center [463, 250] width 927 height 500
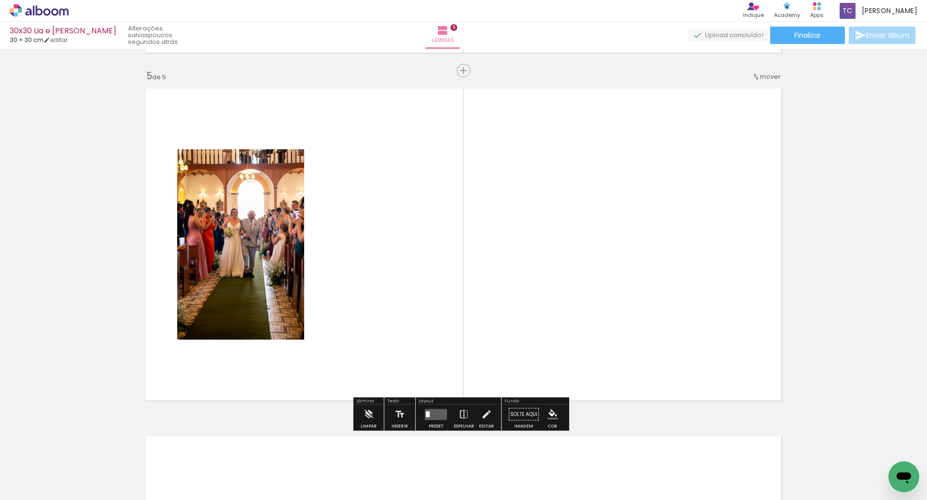
scroll to position [1385, 0]
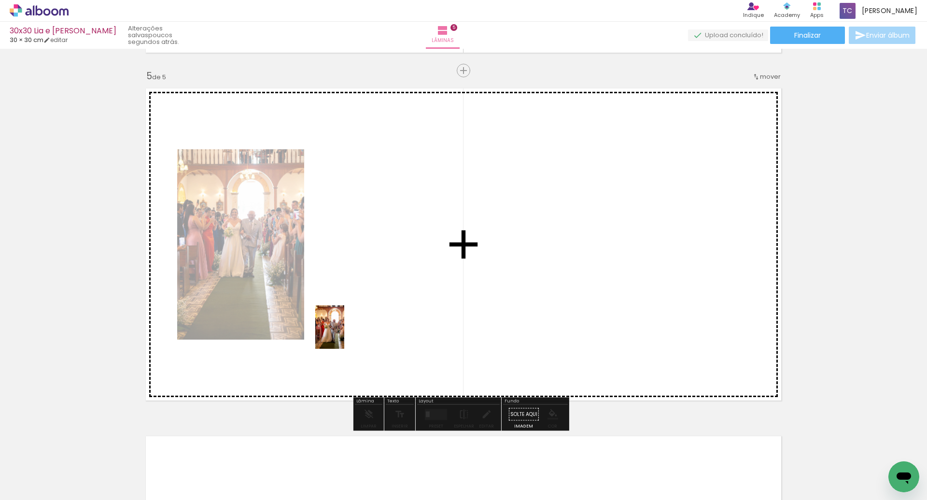
drag, startPoint x: 228, startPoint y: 468, endPoint x: 352, endPoint y: 310, distance: 200.5
click at [352, 310] on quentale-workspace at bounding box center [463, 250] width 927 height 500
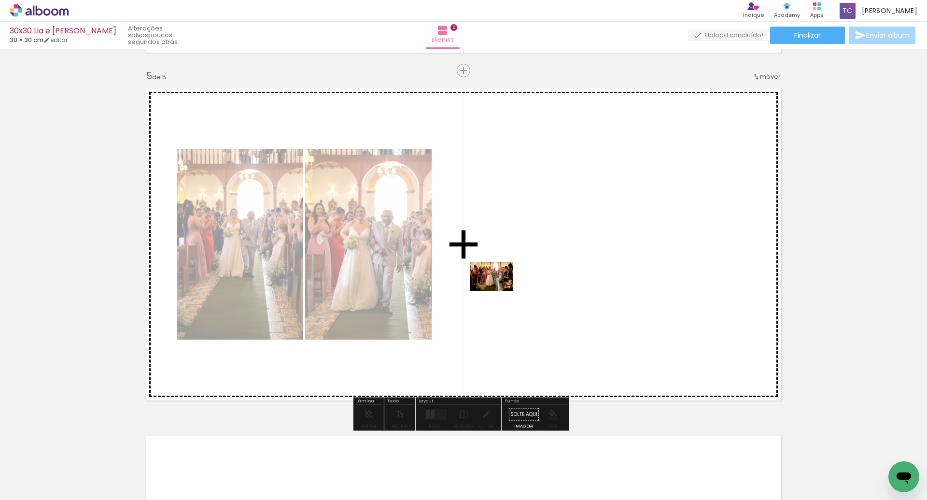
drag, startPoint x: 287, startPoint y: 470, endPoint x: 499, endPoint y: 291, distance: 277.1
click at [499, 291] on quentale-workspace at bounding box center [463, 250] width 927 height 500
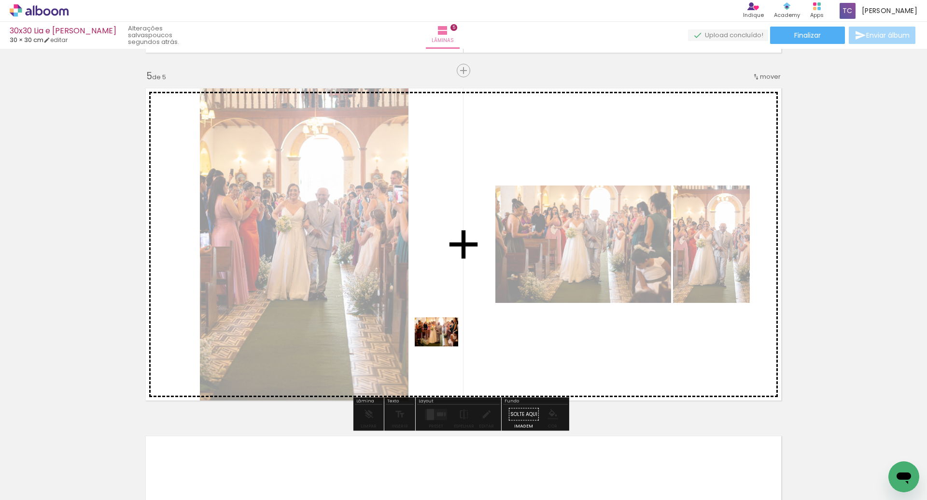
drag, startPoint x: 344, startPoint y: 468, endPoint x: 444, endPoint y: 346, distance: 157.1
click at [444, 346] on quentale-workspace at bounding box center [463, 250] width 927 height 500
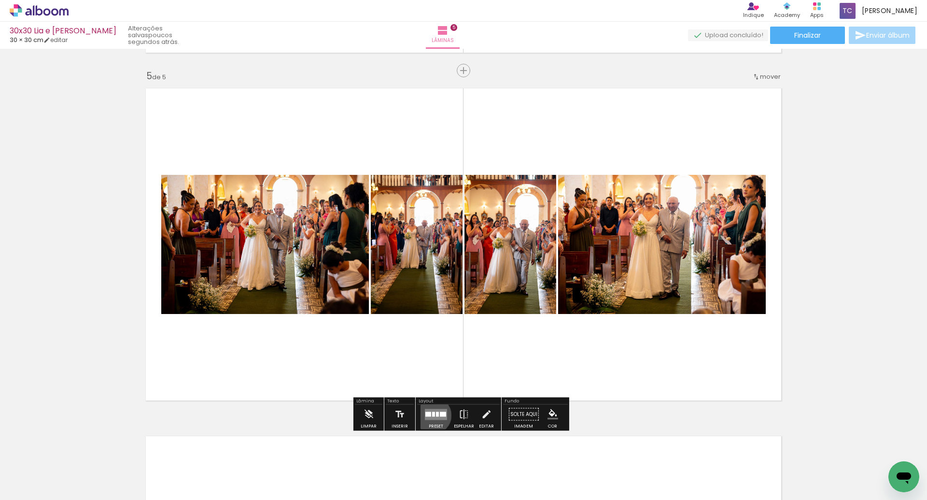
click at [432, 415] on div at bounding box center [433, 413] width 3 height 5
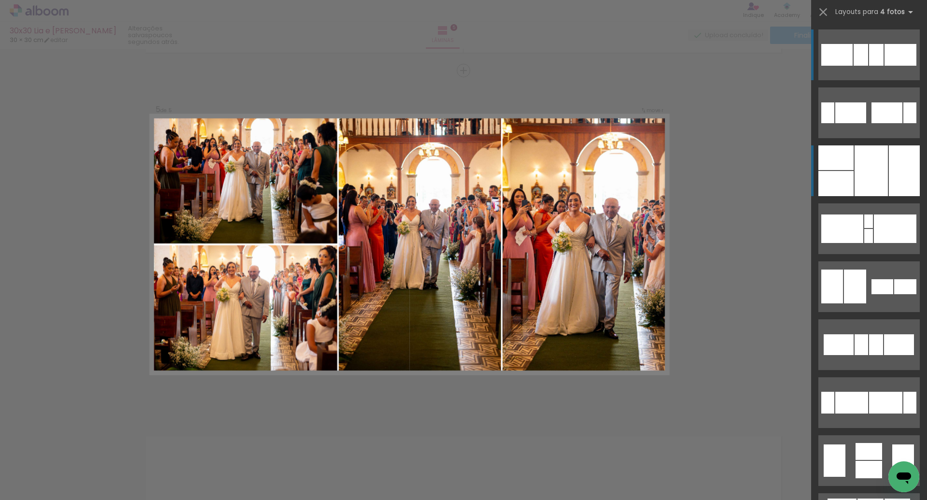
click at [881, 174] on div at bounding box center [870, 170] width 33 height 51
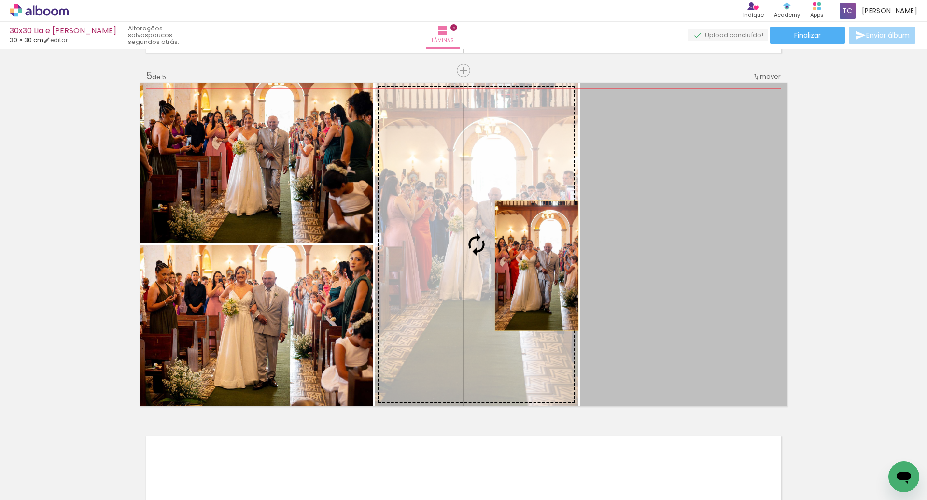
drag, startPoint x: 645, startPoint y: 263, endPoint x: 533, endPoint y: 266, distance: 112.5
click at [0, 0] on slot at bounding box center [0, 0] width 0 height 0
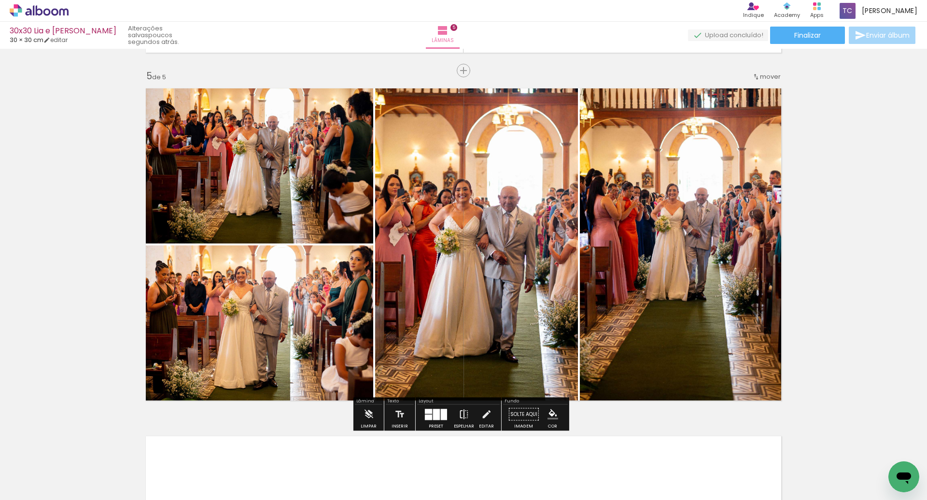
click at [466, 414] on iron-icon at bounding box center [464, 414] width 11 height 19
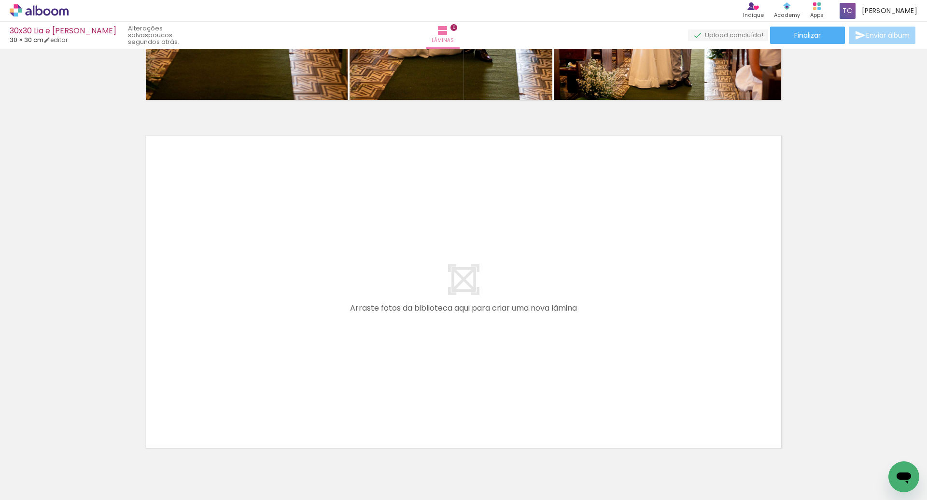
scroll to position [1724, 0]
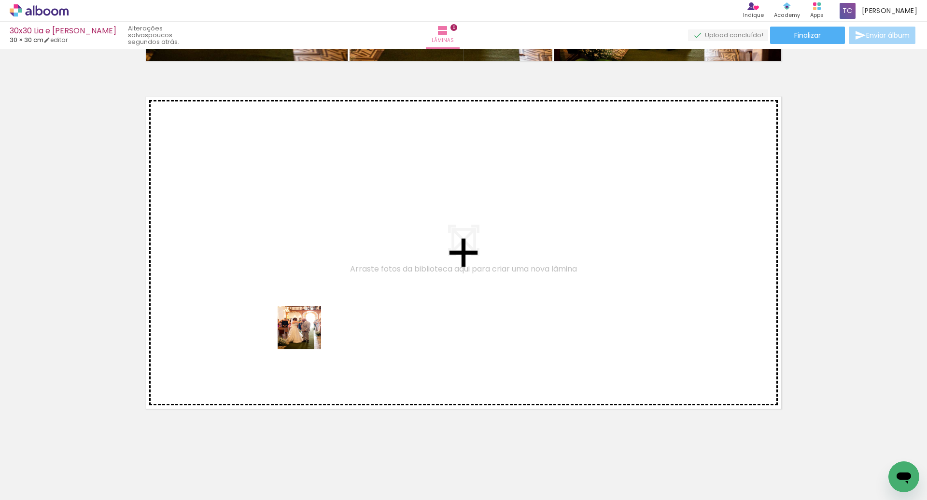
drag, startPoint x: 389, startPoint y: 470, endPoint x: 280, endPoint y: 288, distance: 212.4
click at [280, 288] on quentale-workspace at bounding box center [463, 250] width 927 height 500
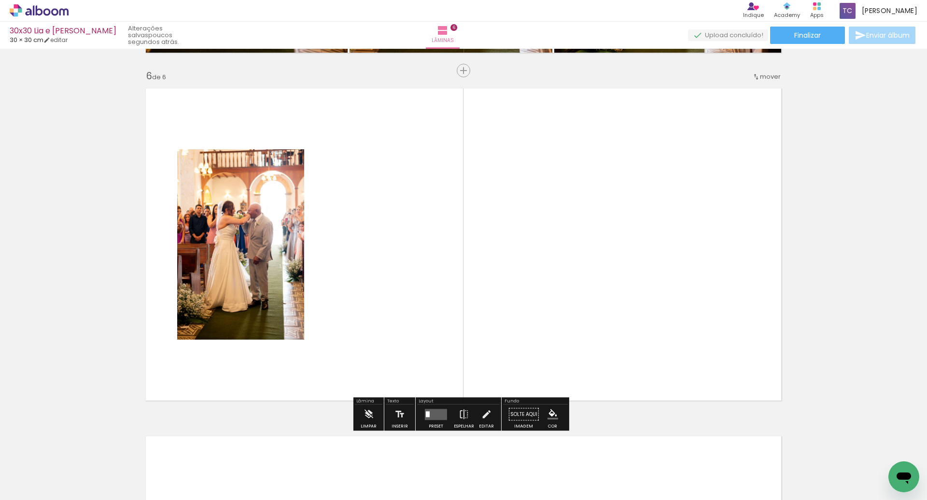
scroll to position [1732, 0]
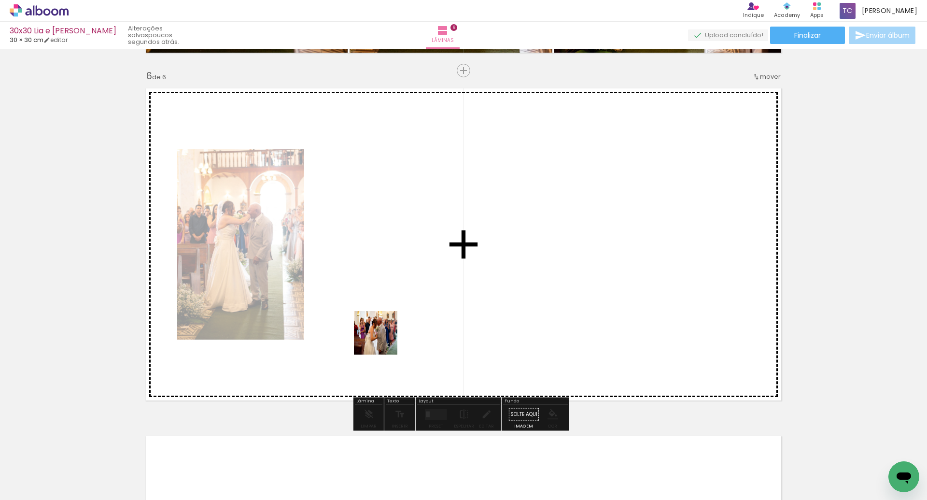
drag, startPoint x: 443, startPoint y: 462, endPoint x: 383, endPoint y: 339, distance: 136.9
click at [383, 339] on quentale-workspace at bounding box center [463, 250] width 927 height 500
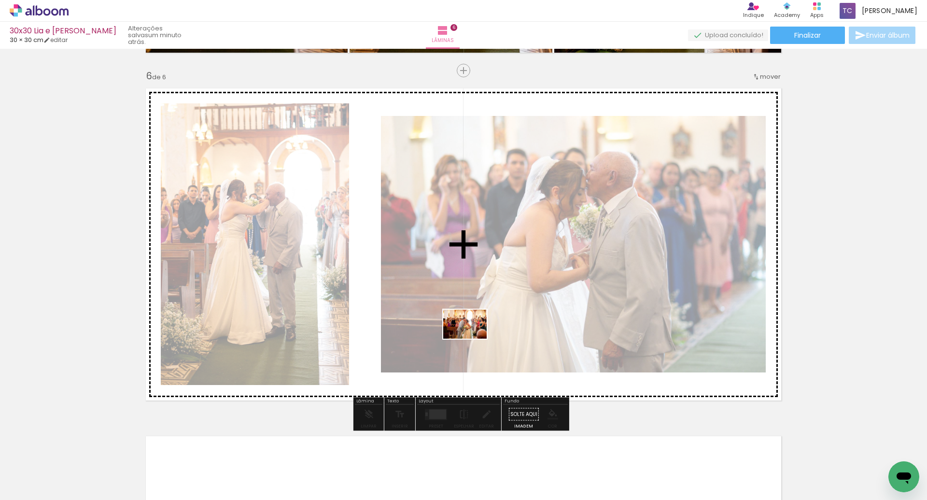
drag, startPoint x: 496, startPoint y: 449, endPoint x: 472, endPoint y: 338, distance: 113.5
click at [472, 338] on quentale-workspace at bounding box center [463, 250] width 927 height 500
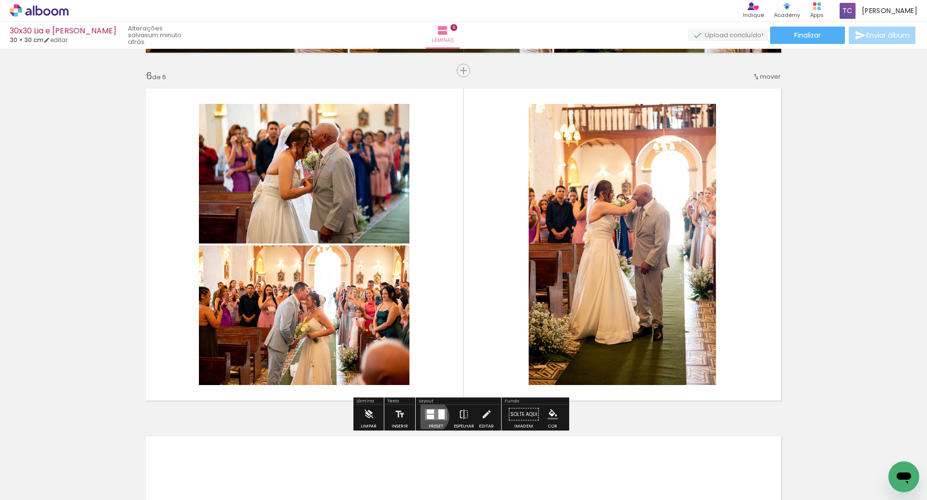
click at [430, 416] on div at bounding box center [430, 416] width 7 height 4
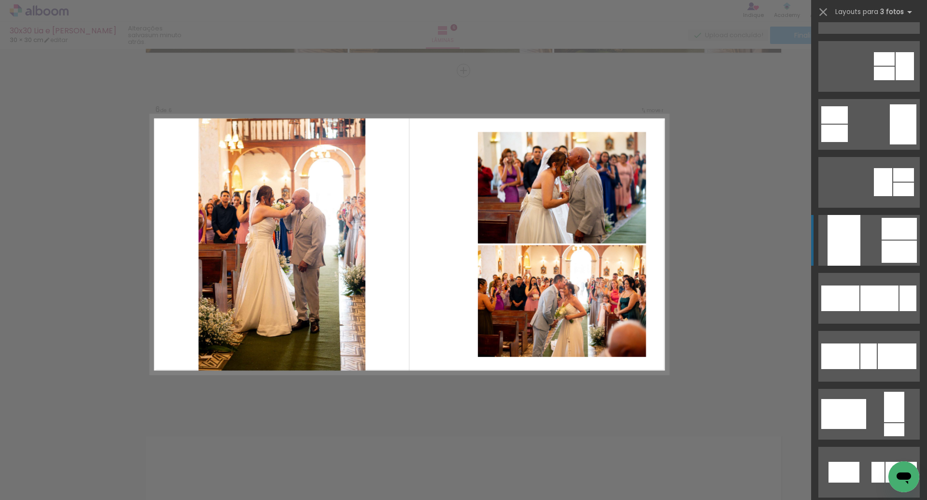
scroll to position [701, 0]
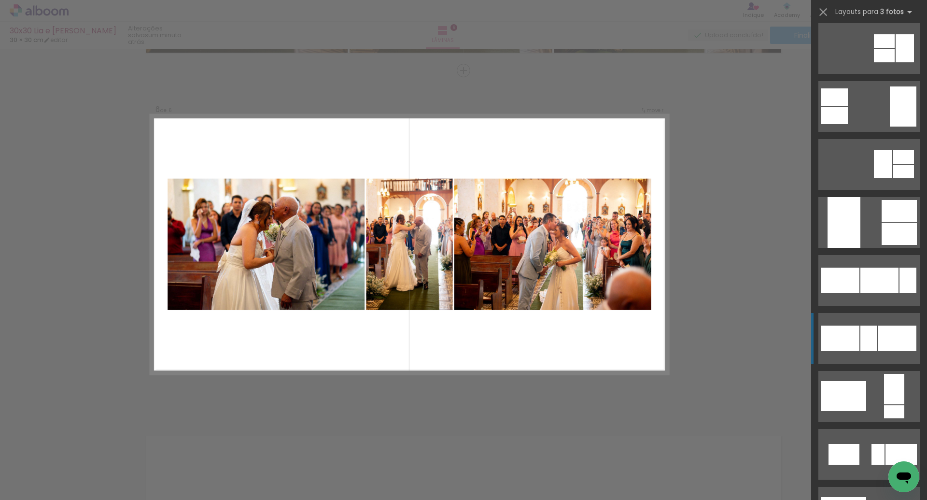
click at [860, 331] on div at bounding box center [868, 338] width 16 height 26
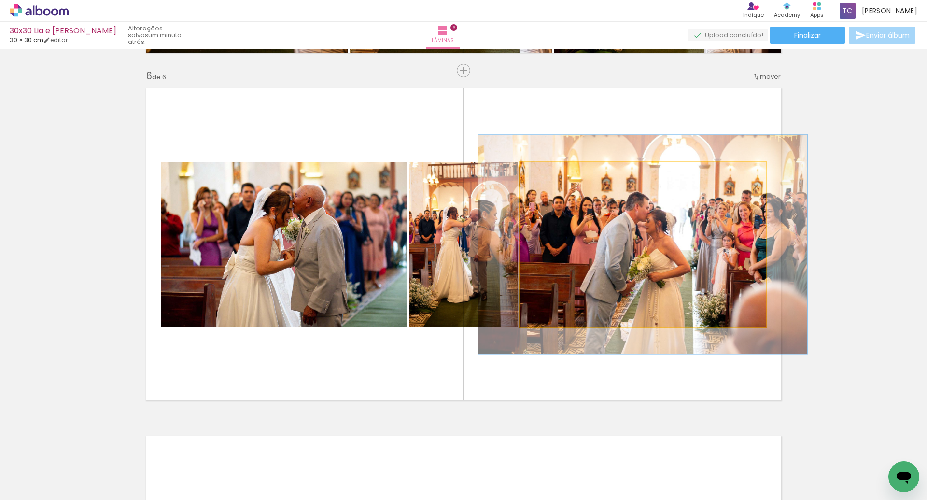
drag, startPoint x: 540, startPoint y: 173, endPoint x: 551, endPoint y: 173, distance: 10.6
type paper-slider "133"
click at [551, 173] on div at bounding box center [553, 172] width 9 height 9
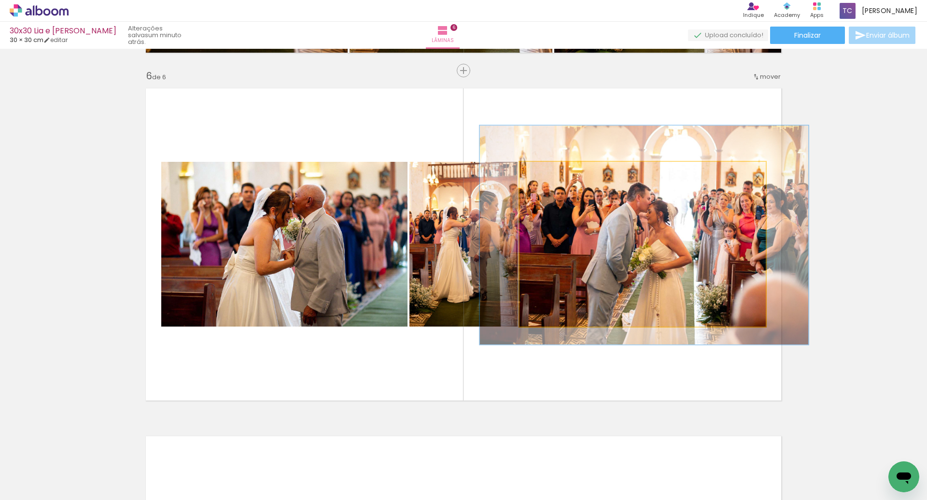
drag, startPoint x: 611, startPoint y: 211, endPoint x: 613, endPoint y: 202, distance: 9.3
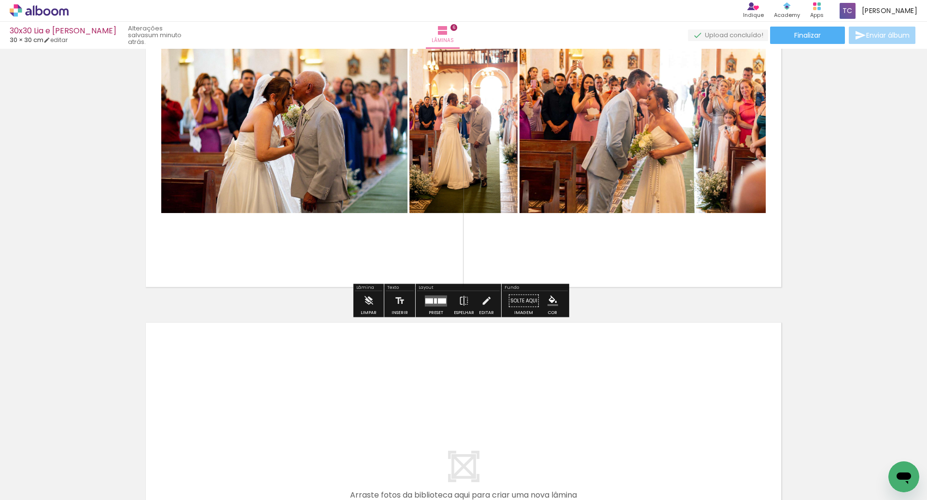
scroll to position [1898, 0]
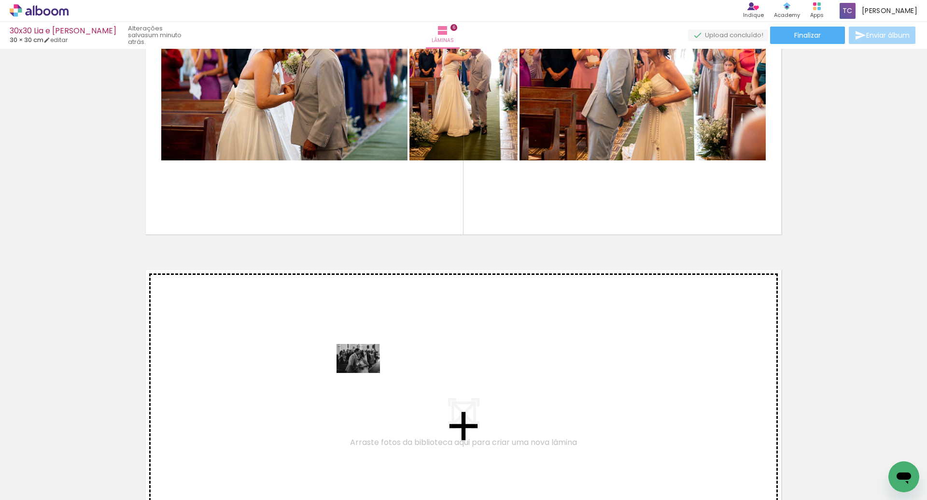
drag, startPoint x: 539, startPoint y: 453, endPoint x: 365, endPoint y: 373, distance: 191.1
click at [365, 373] on quentale-workspace at bounding box center [463, 250] width 927 height 500
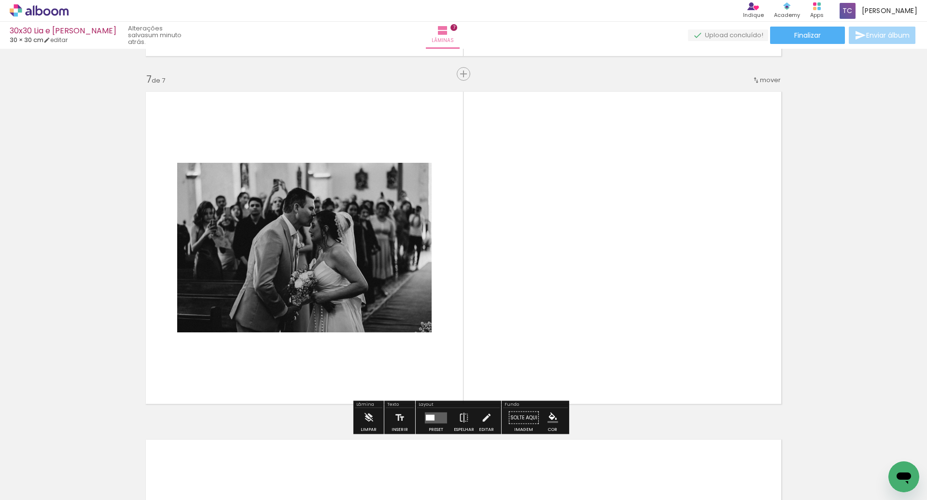
scroll to position [2080, 0]
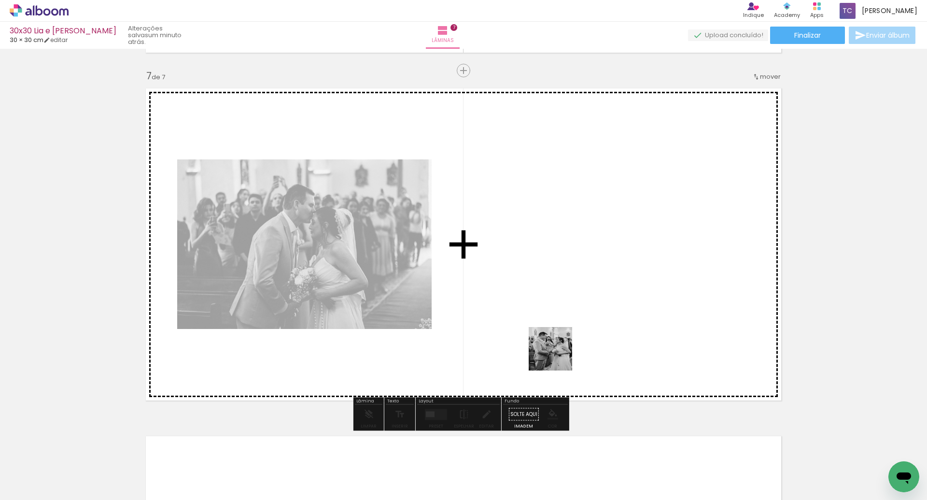
drag, startPoint x: 602, startPoint y: 473, endPoint x: 550, endPoint y: 320, distance: 161.8
click at [550, 320] on quentale-workspace at bounding box center [463, 250] width 927 height 500
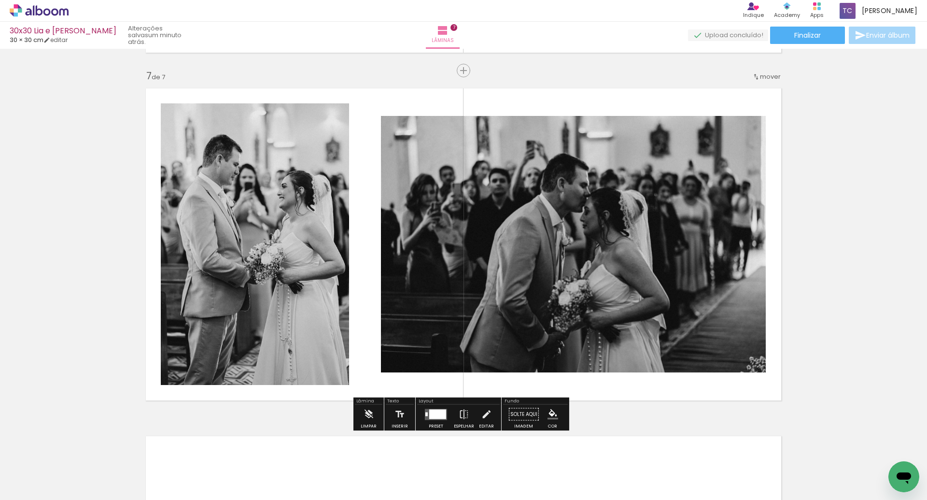
click at [438, 414] on div at bounding box center [437, 414] width 17 height 10
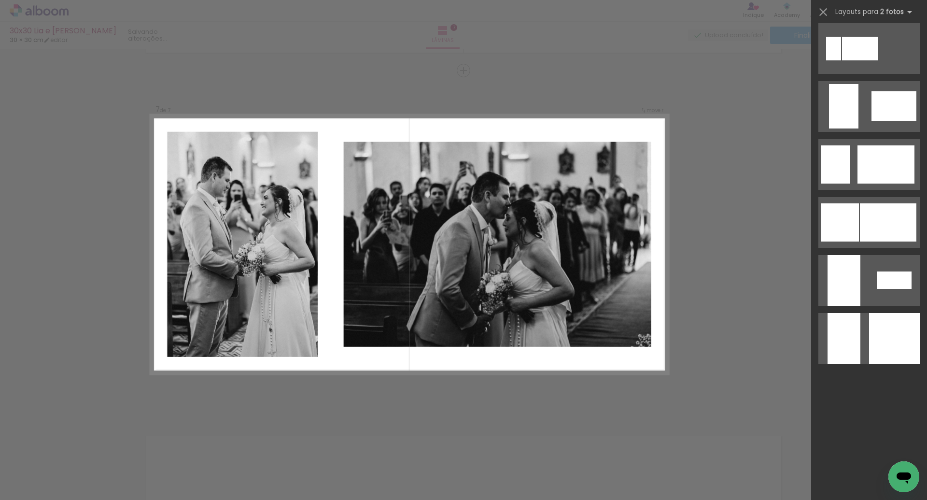
scroll to position [0, 0]
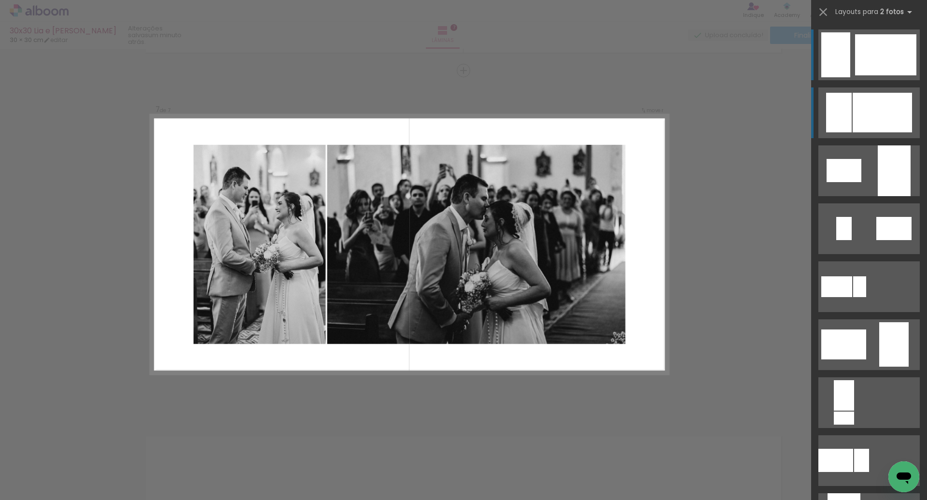
click at [863, 125] on div at bounding box center [882, 113] width 59 height 40
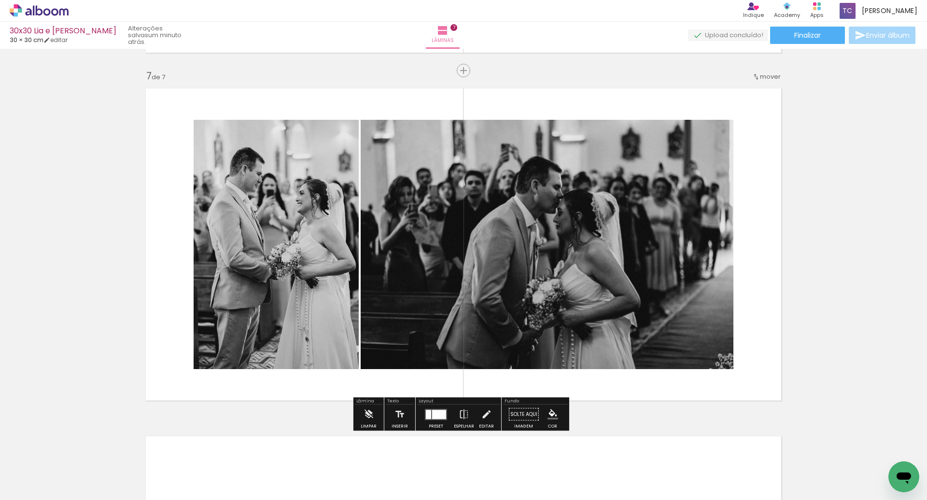
click at [630, 277] on quentale-photo at bounding box center [547, 244] width 373 height 249
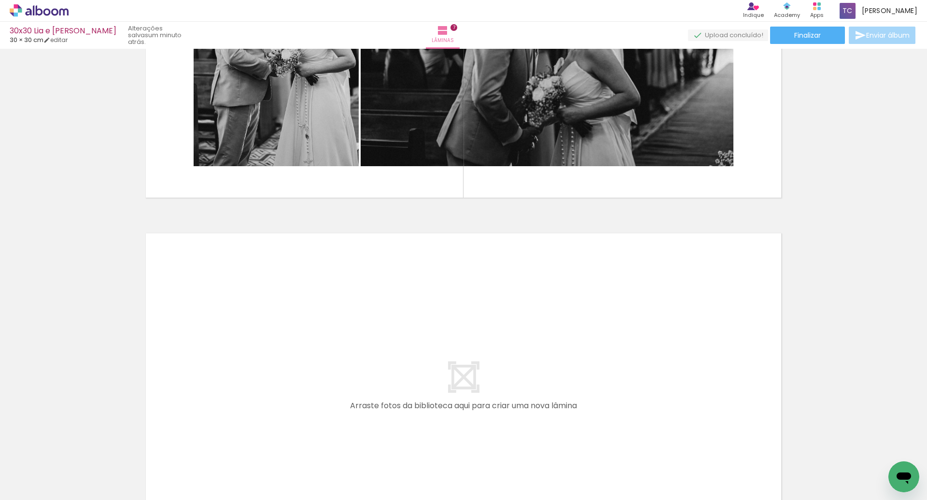
scroll to position [2377, 0]
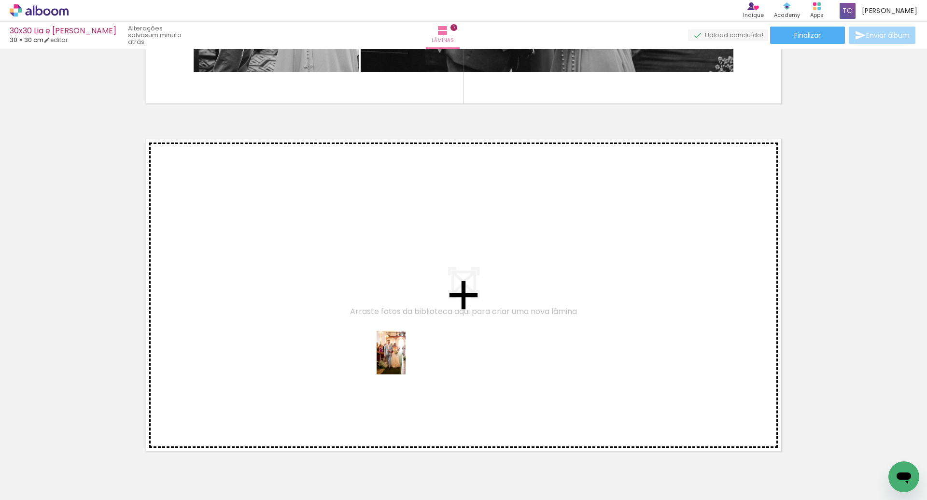
drag, startPoint x: 660, startPoint y: 472, endPoint x: 405, endPoint y: 359, distance: 278.6
click at [405, 359] on quentale-workspace at bounding box center [463, 250] width 927 height 500
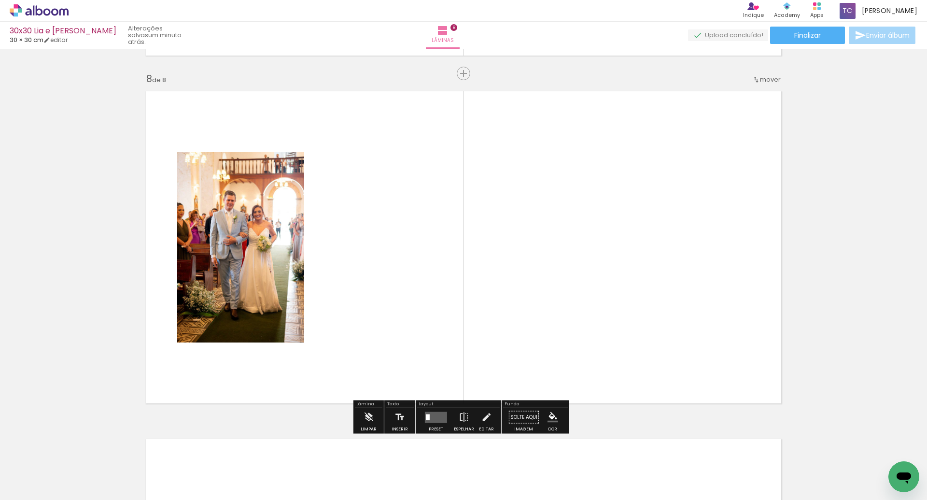
scroll to position [2427, 0]
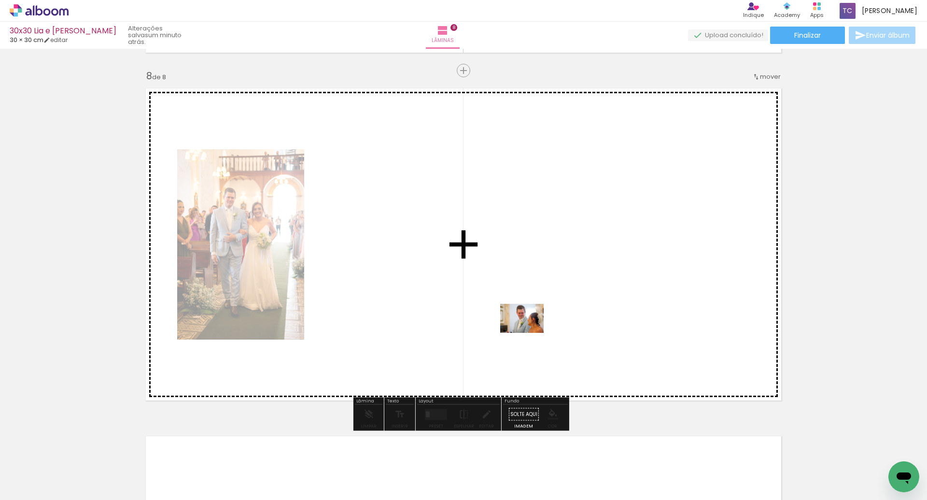
drag, startPoint x: 713, startPoint y: 468, endPoint x: 529, endPoint y: 333, distance: 227.9
click at [529, 333] on quentale-workspace at bounding box center [463, 250] width 927 height 500
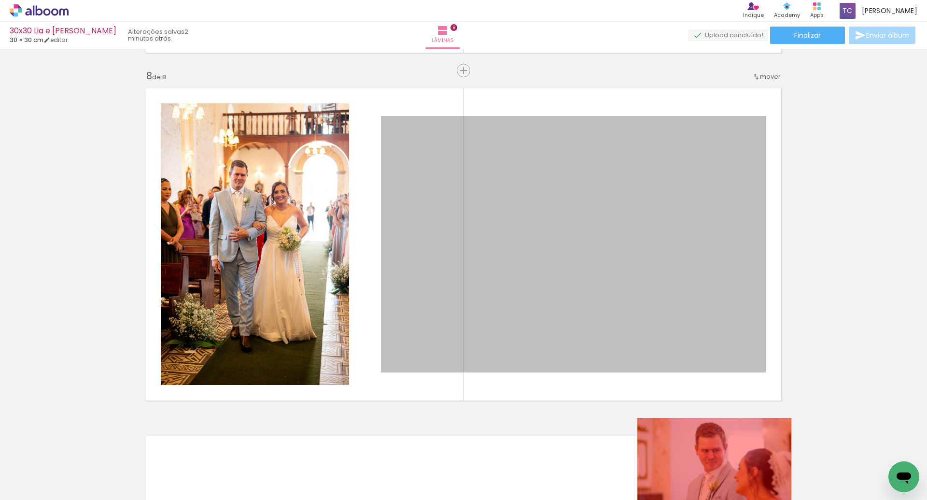
drag, startPoint x: 630, startPoint y: 276, endPoint x: 711, endPoint y: 469, distance: 209.3
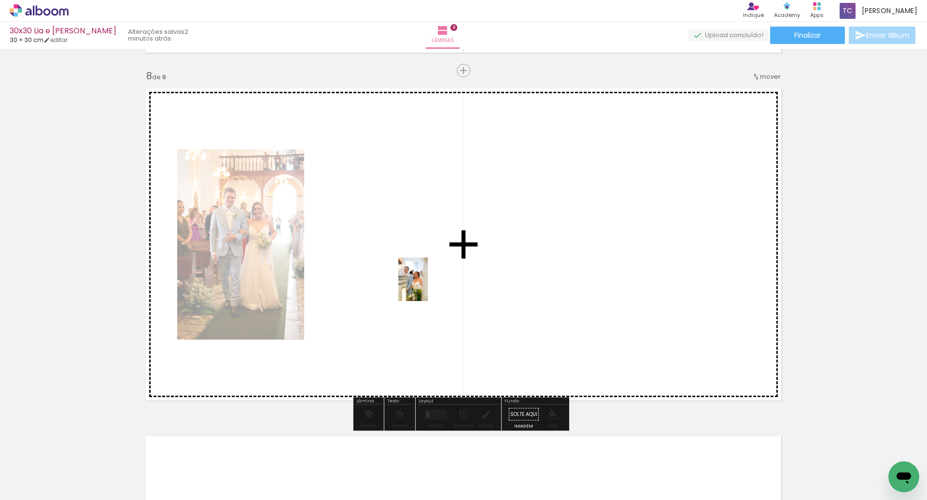
drag, startPoint x: 828, startPoint y: 462, endPoint x: 427, endPoint y: 286, distance: 437.3
click at [427, 286] on quentale-workspace at bounding box center [463, 250] width 927 height 500
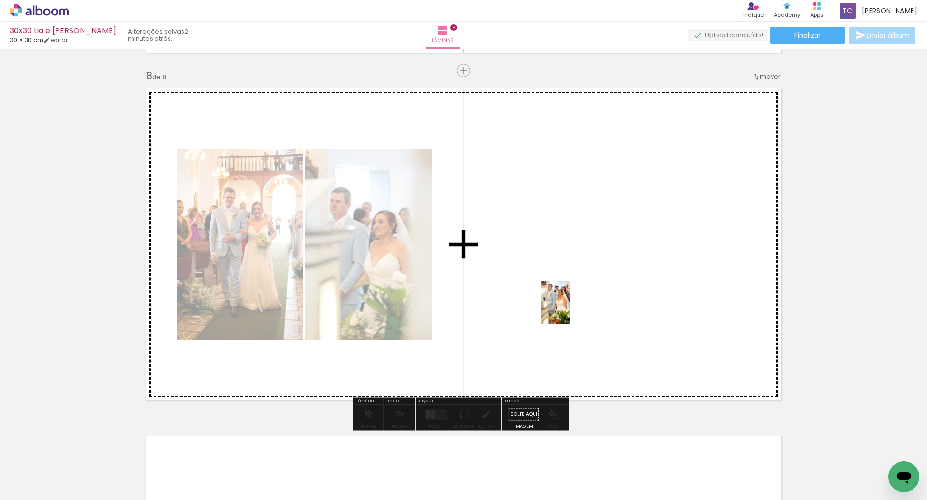
drag, startPoint x: 871, startPoint y: 458, endPoint x: 568, endPoint y: 308, distance: 338.1
click at [568, 308] on quentale-workspace at bounding box center [463, 250] width 927 height 500
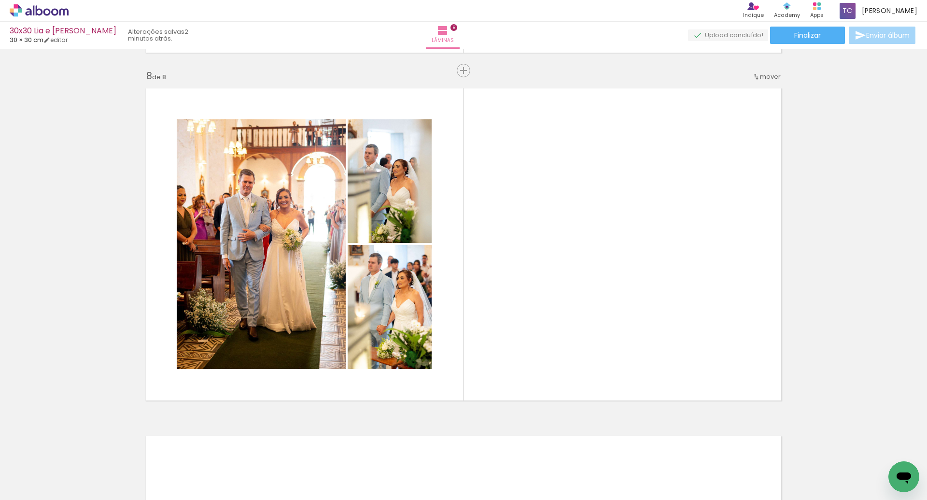
scroll to position [0, 860]
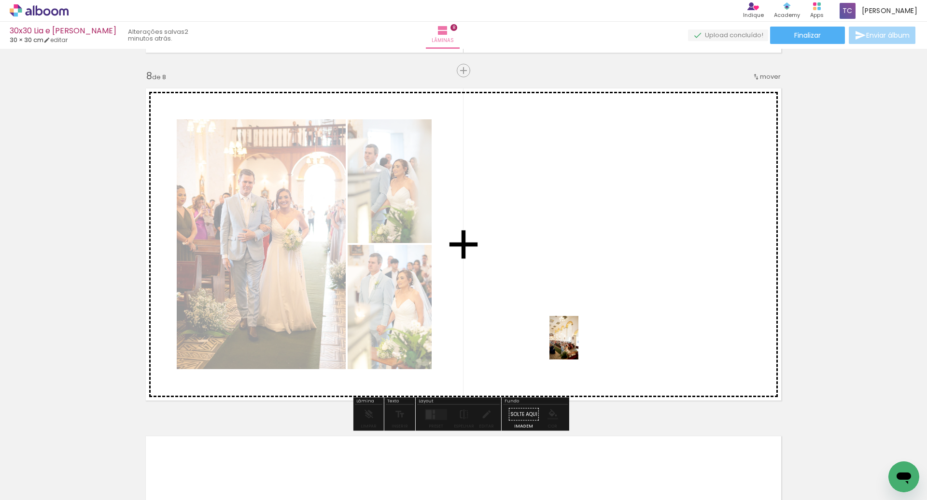
drag, startPoint x: 632, startPoint y: 465, endPoint x: 578, endPoint y: 345, distance: 131.8
click at [578, 345] on quentale-workspace at bounding box center [463, 250] width 927 height 500
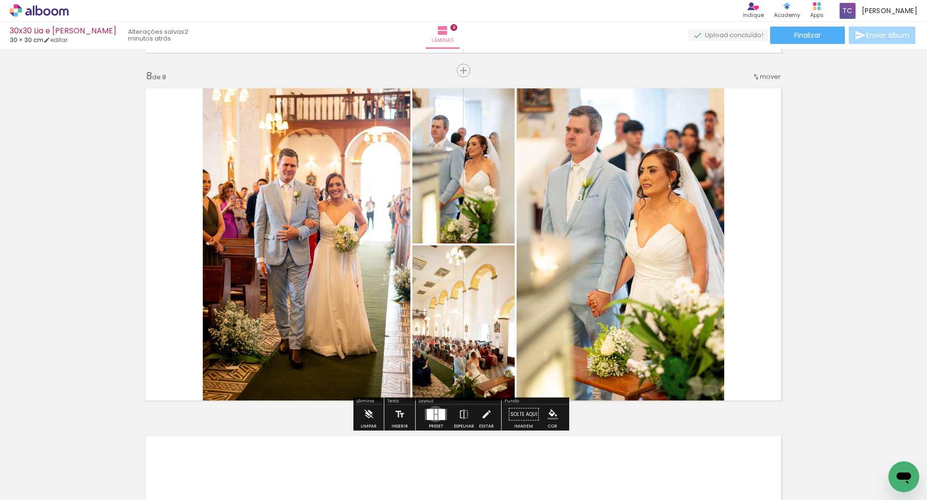
click at [433, 413] on quentale-layouter at bounding box center [436, 413] width 22 height 11
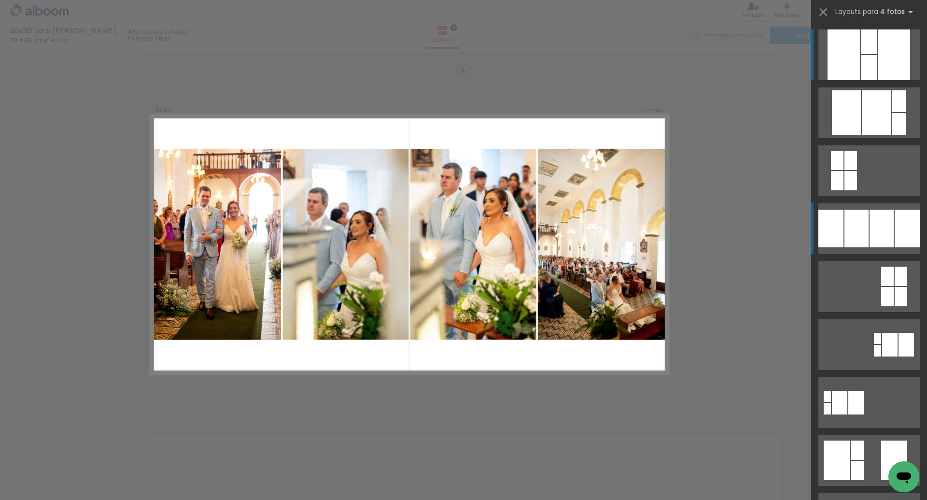
click at [838, 236] on div at bounding box center [830, 229] width 25 height 38
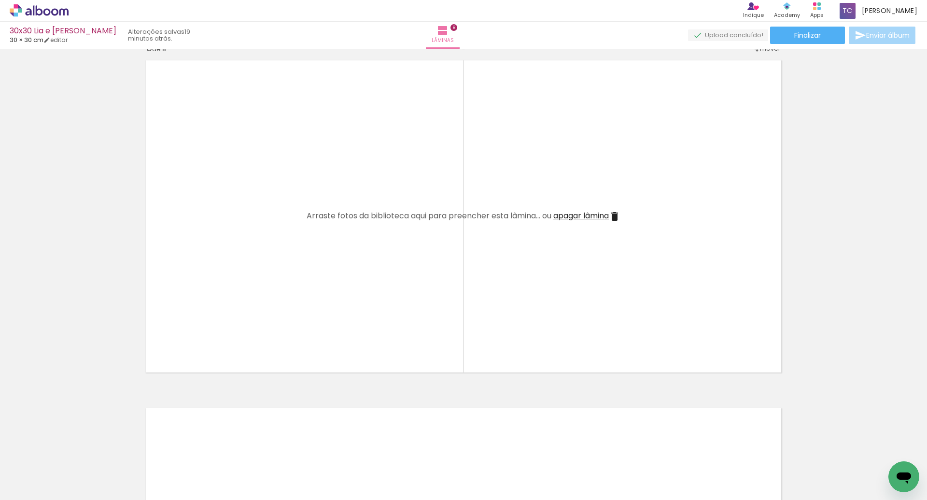
scroll to position [2455, 0]
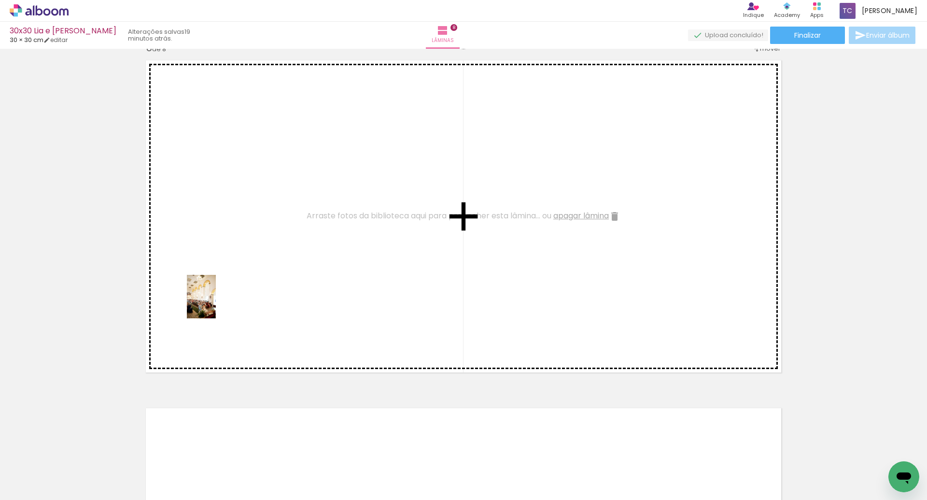
drag, startPoint x: 260, startPoint y: 470, endPoint x: 215, endPoint y: 302, distance: 173.4
click at [215, 302] on quentale-workspace at bounding box center [463, 250] width 927 height 500
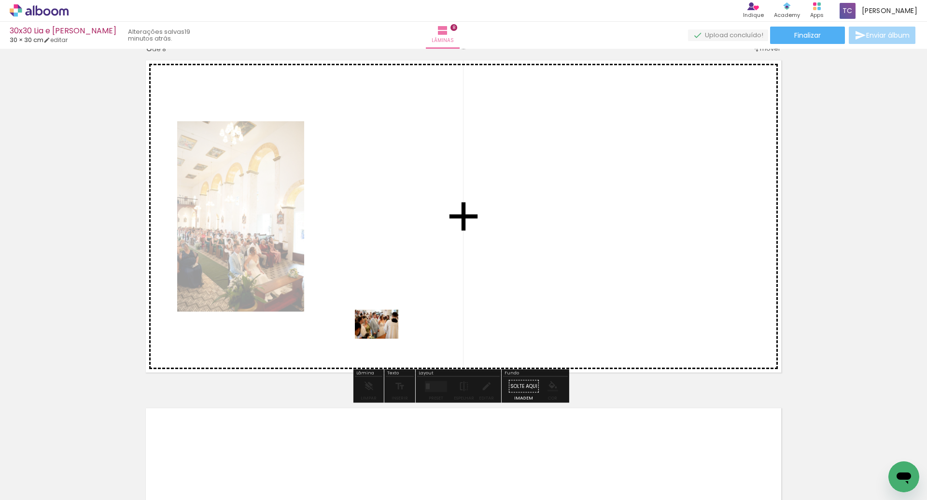
drag, startPoint x: 318, startPoint y: 466, endPoint x: 386, endPoint y: 310, distance: 169.7
click at [386, 310] on quentale-workspace at bounding box center [463, 250] width 927 height 500
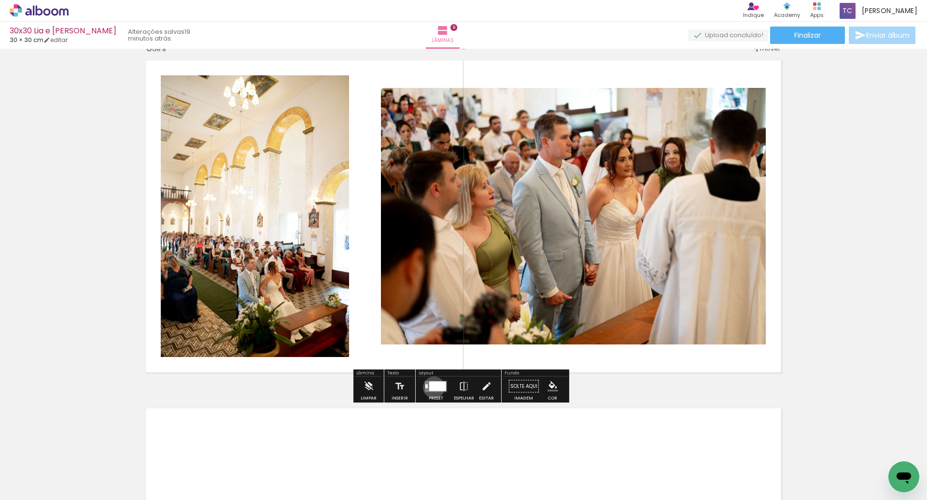
click at [432, 387] on div at bounding box center [437, 386] width 17 height 10
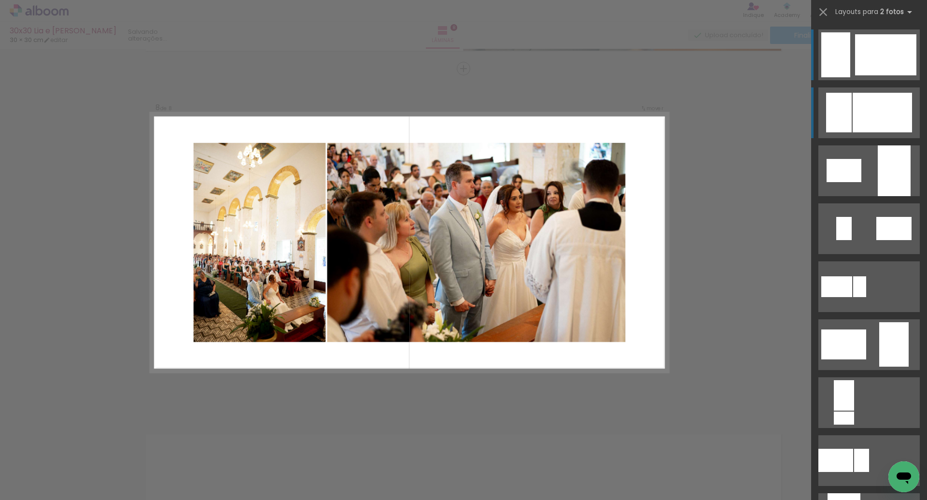
scroll to position [2427, 0]
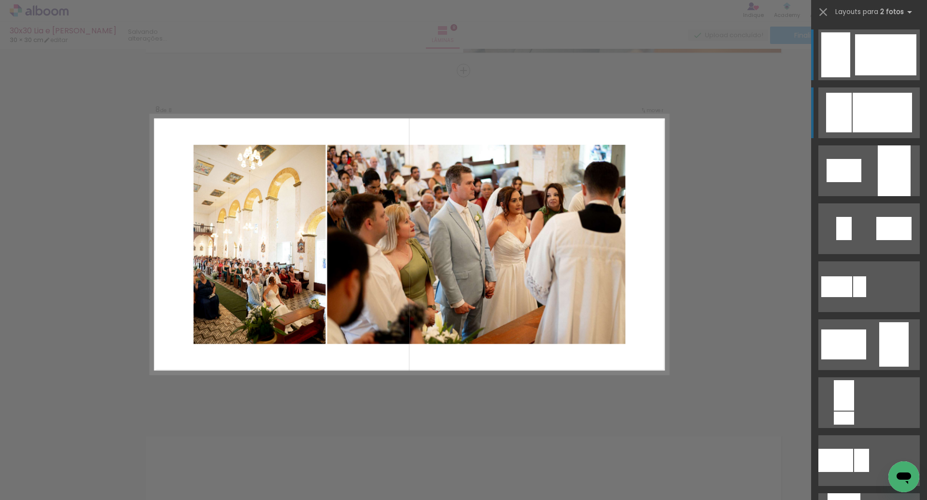
click at [877, 117] on div at bounding box center [882, 113] width 59 height 40
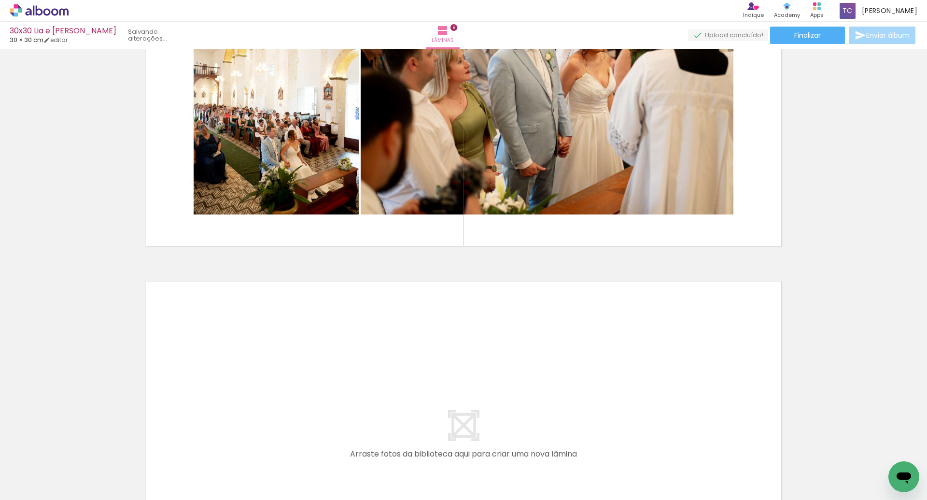
scroll to position [2651, 0]
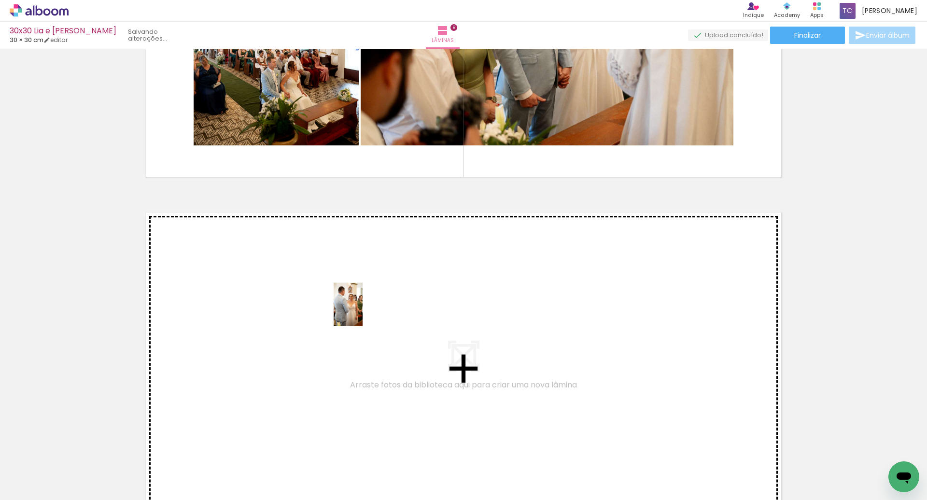
drag, startPoint x: 425, startPoint y: 465, endPoint x: 363, endPoint y: 311, distance: 166.1
click at [363, 311] on quentale-workspace at bounding box center [463, 250] width 927 height 500
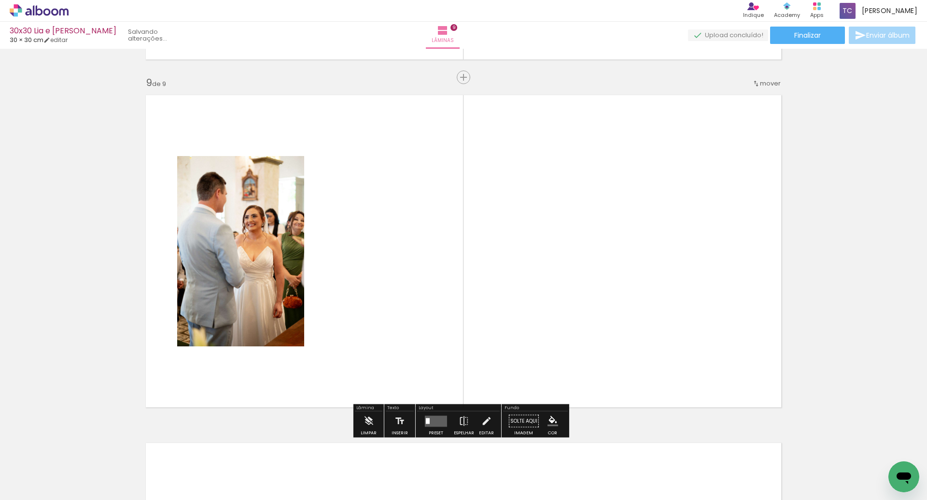
scroll to position [2775, 0]
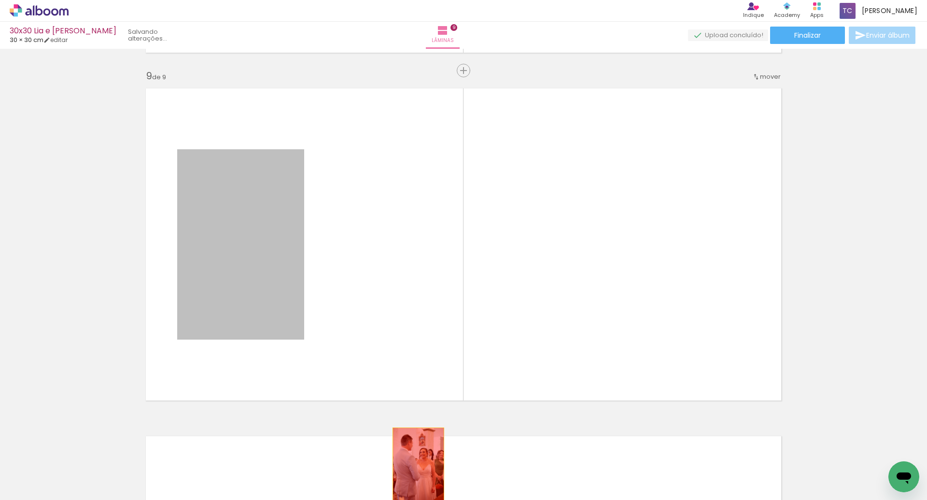
drag, startPoint x: 263, startPoint y: 266, endPoint x: 415, endPoint y: 465, distance: 250.8
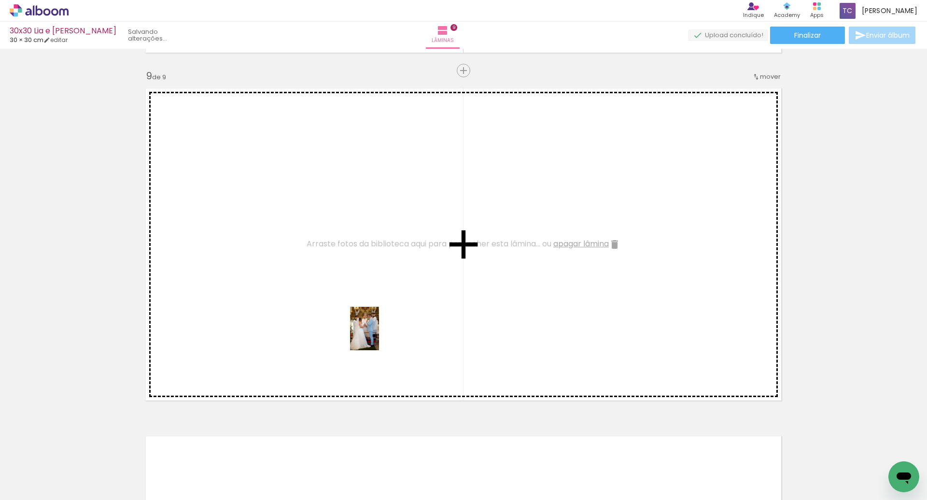
drag, startPoint x: 469, startPoint y: 463, endPoint x: 379, endPoint y: 336, distance: 156.2
click at [379, 336] on quentale-workspace at bounding box center [463, 250] width 927 height 500
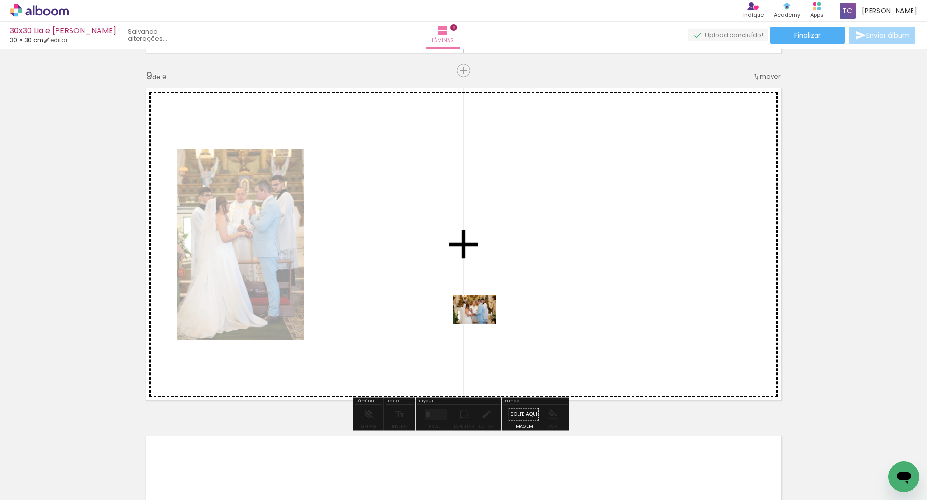
drag, startPoint x: 597, startPoint y: 470, endPoint x: 482, endPoint y: 324, distance: 185.9
click at [482, 324] on quentale-workspace at bounding box center [463, 250] width 927 height 500
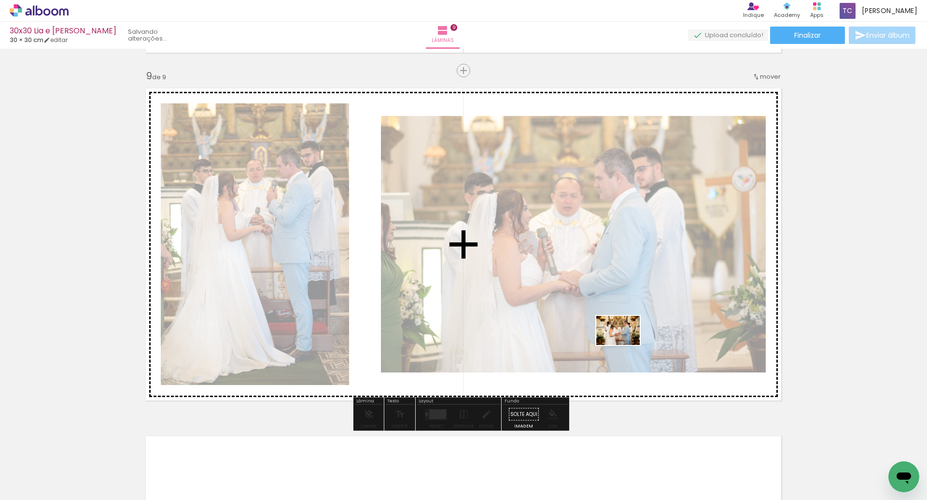
drag, startPoint x: 750, startPoint y: 474, endPoint x: 625, endPoint y: 345, distance: 179.6
click at [625, 345] on quentale-workspace at bounding box center [463, 250] width 927 height 500
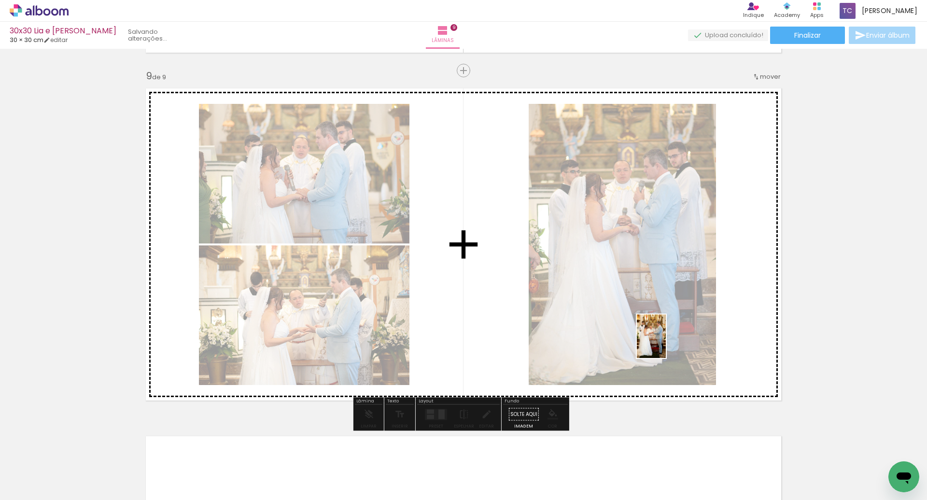
drag, startPoint x: 854, startPoint y: 460, endPoint x: 666, endPoint y: 343, distance: 222.0
click at [666, 343] on quentale-workspace at bounding box center [463, 250] width 927 height 500
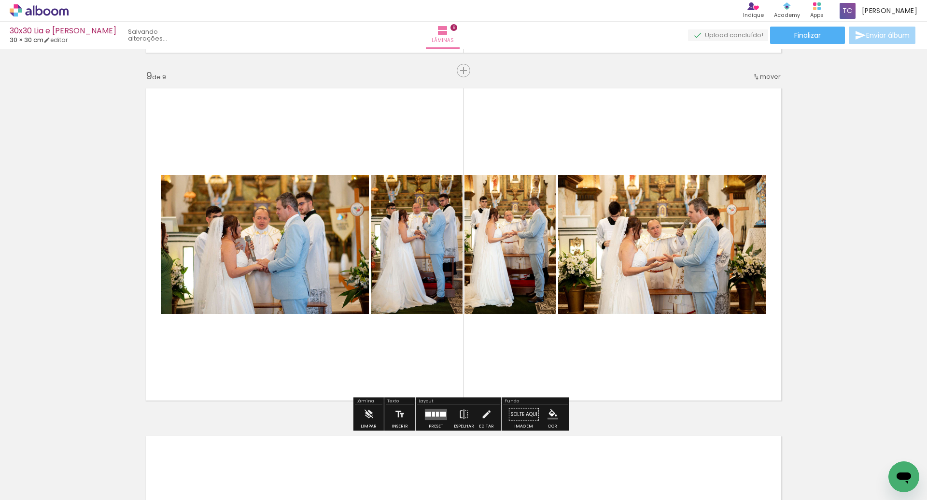
click at [432, 413] on div at bounding box center [433, 413] width 3 height 5
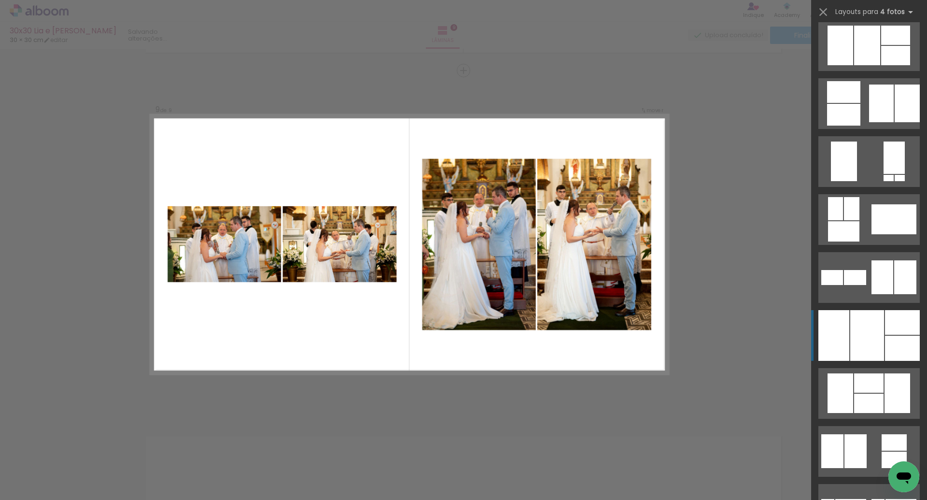
scroll to position [589, 0]
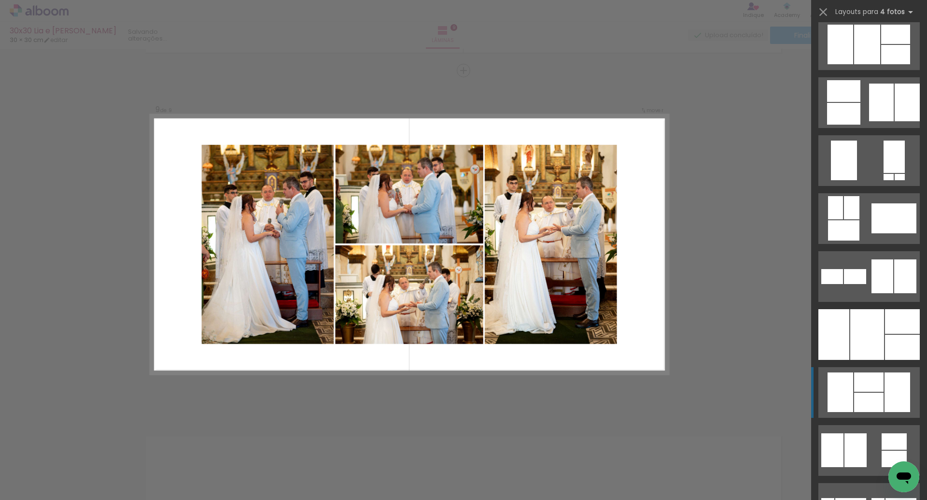
click at [866, 387] on div at bounding box center [868, 381] width 29 height 19
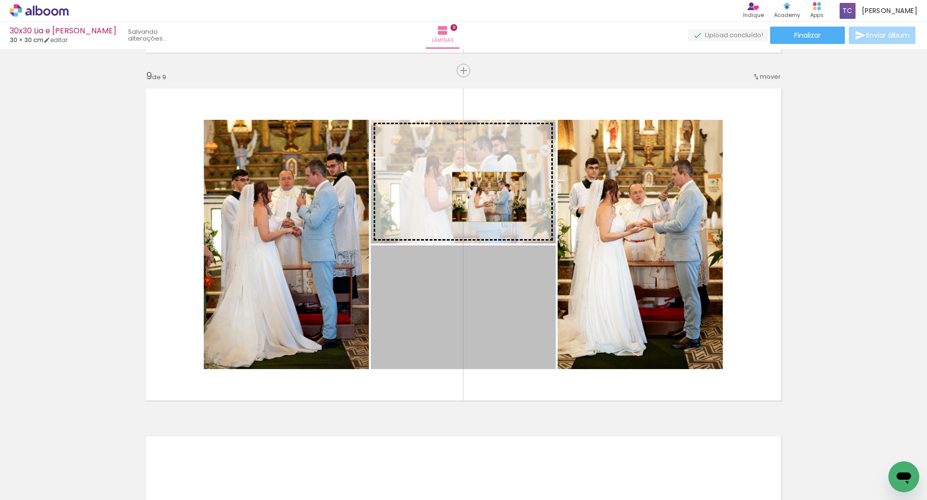
drag, startPoint x: 509, startPoint y: 306, endPoint x: 486, endPoint y: 196, distance: 112.1
click at [0, 0] on slot at bounding box center [0, 0] width 0 height 0
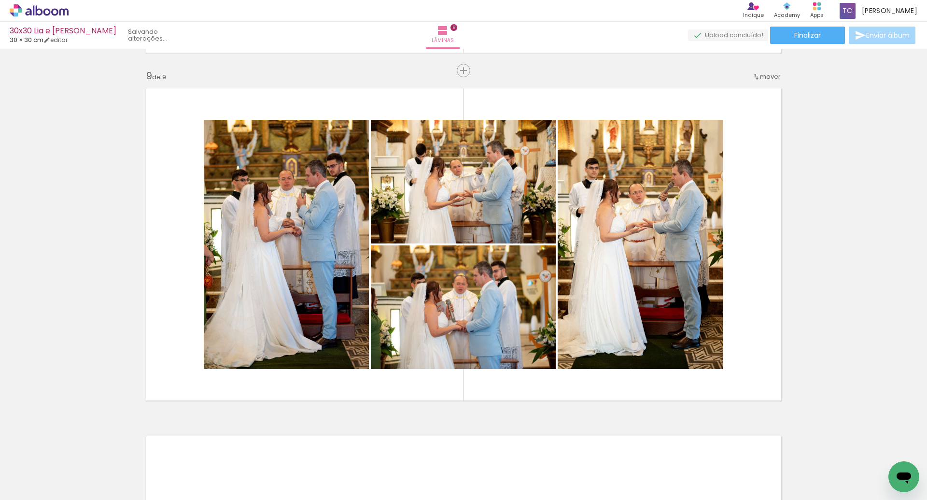
scroll to position [0, 1759]
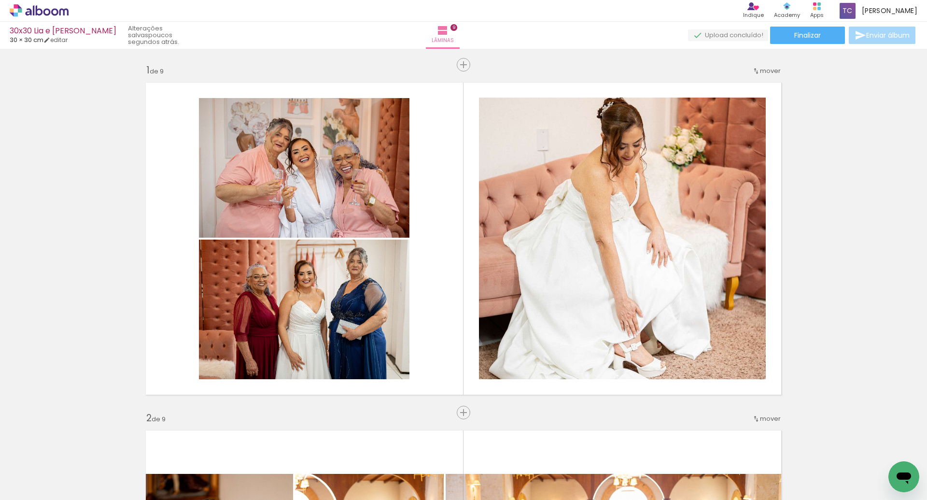
scroll to position [0, 1759]
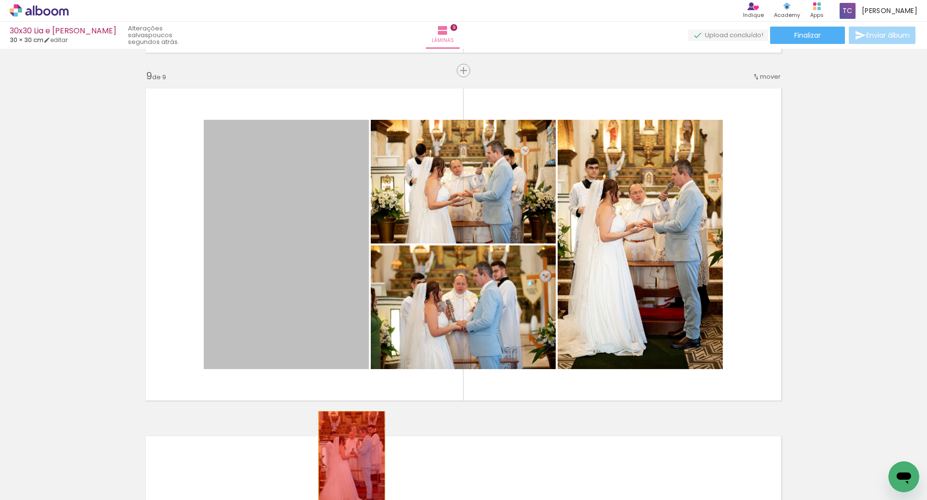
drag, startPoint x: 297, startPoint y: 261, endPoint x: 348, endPoint y: 461, distance: 206.2
click at [348, 461] on quentale-workspace at bounding box center [463, 250] width 927 height 500
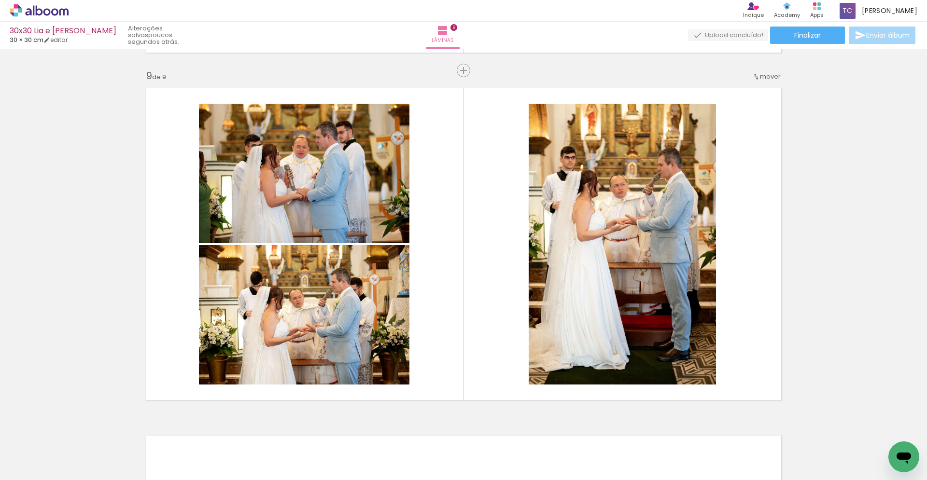
scroll to position [0, 1571]
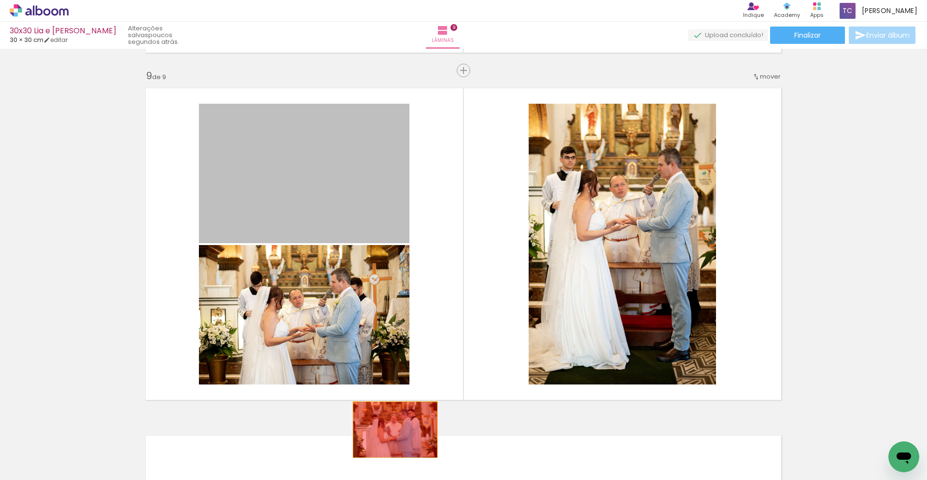
drag, startPoint x: 350, startPoint y: 195, endPoint x: 392, endPoint y: 430, distance: 238.7
click at [392, 430] on quentale-workspace at bounding box center [463, 240] width 927 height 480
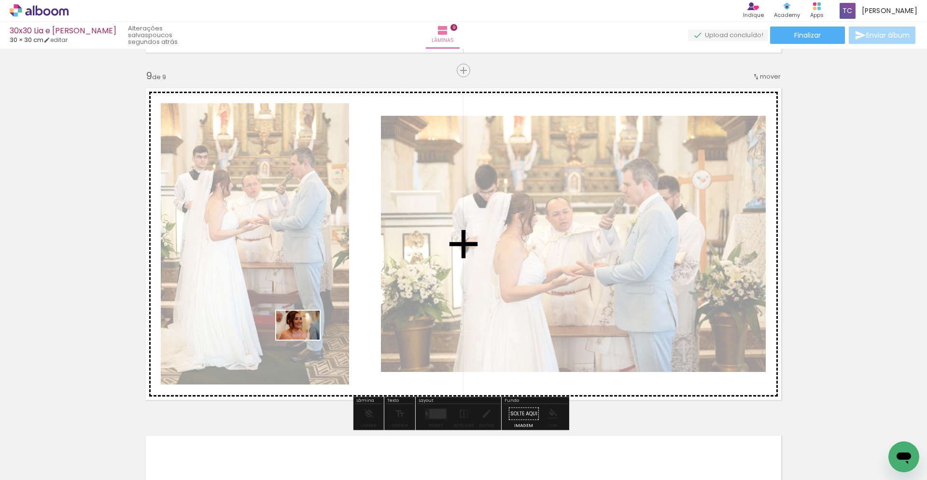
drag, startPoint x: 371, startPoint y: 452, endPoint x: 305, endPoint y: 340, distance: 130.5
click at [305, 340] on quentale-workspace at bounding box center [463, 240] width 927 height 480
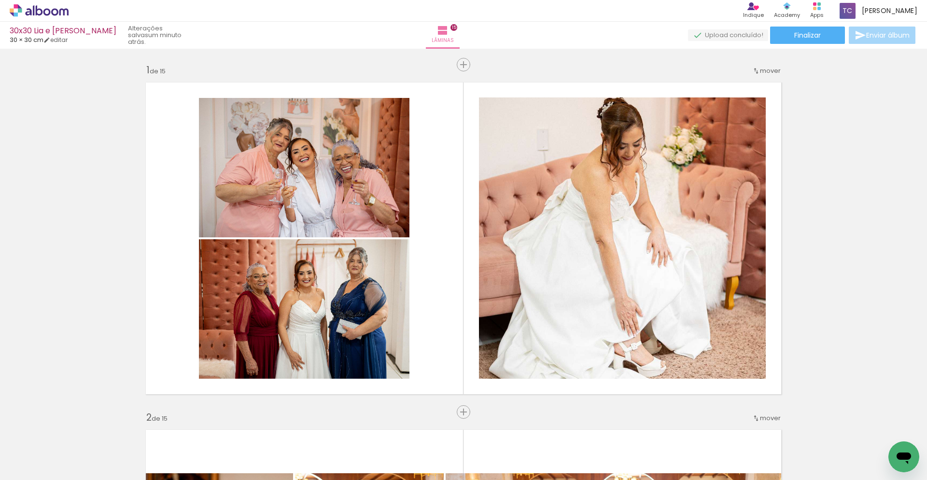
scroll to position [0, 2409]
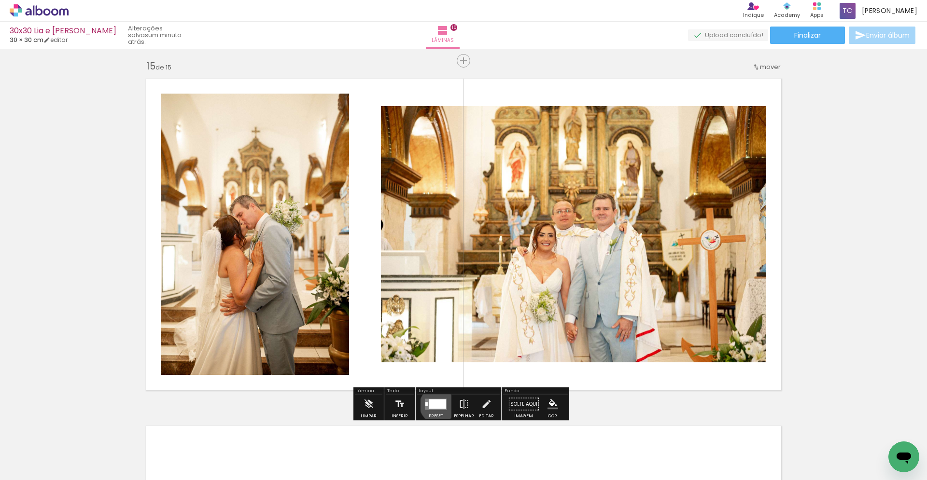
click at [435, 405] on div at bounding box center [437, 404] width 17 height 10
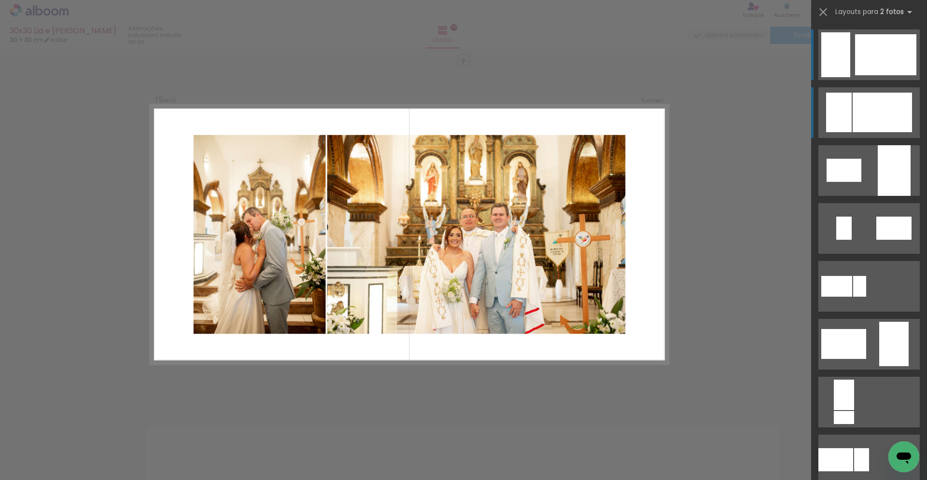
click at [875, 117] on div at bounding box center [882, 113] width 59 height 40
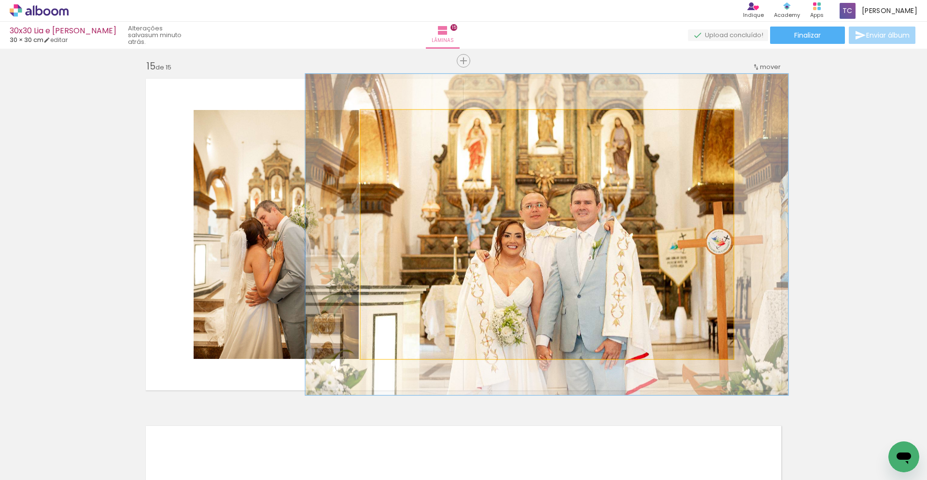
drag, startPoint x: 382, startPoint y: 124, endPoint x: 391, endPoint y: 125, distance: 9.3
click at [391, 125] on div at bounding box center [392, 119] width 15 height 15
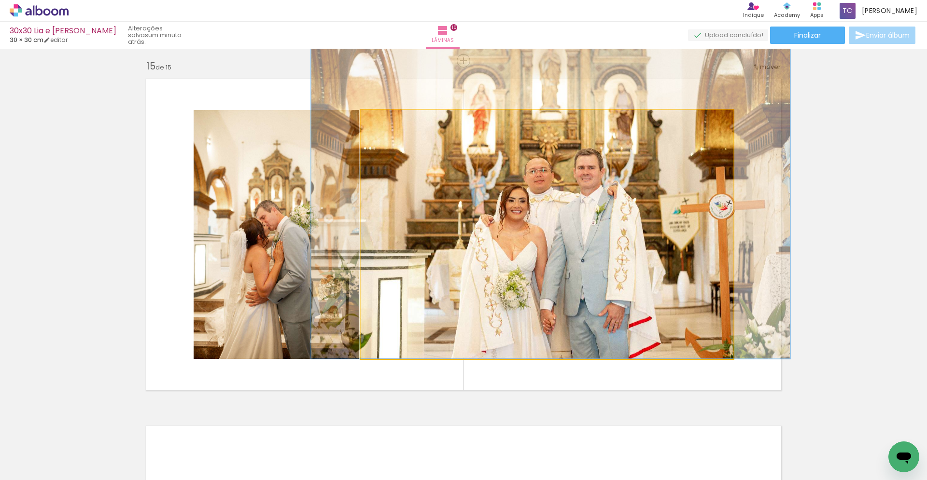
drag, startPoint x: 580, startPoint y: 267, endPoint x: 584, endPoint y: 234, distance: 33.5
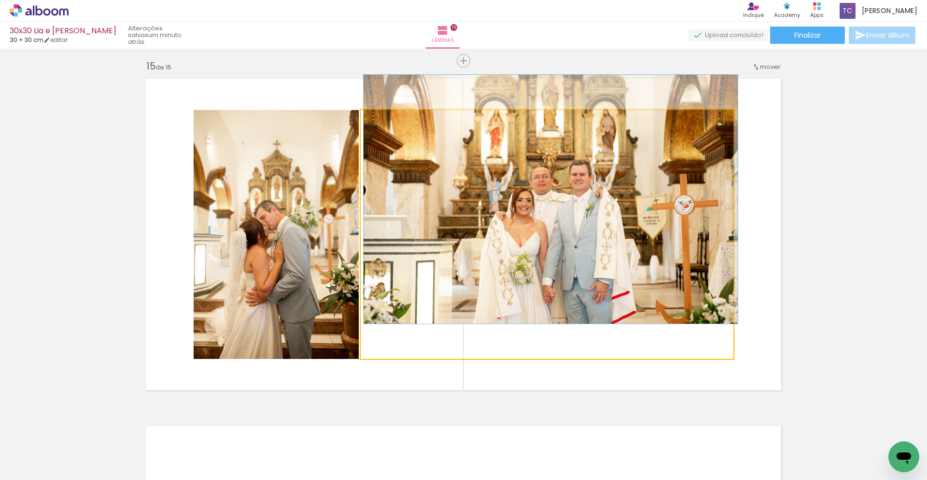
drag, startPoint x: 390, startPoint y: 123, endPoint x: 355, endPoint y: 127, distance: 35.0
type paper-slider "100"
click at [355, 127] on quentale-layouter at bounding box center [463, 234] width 647 height 323
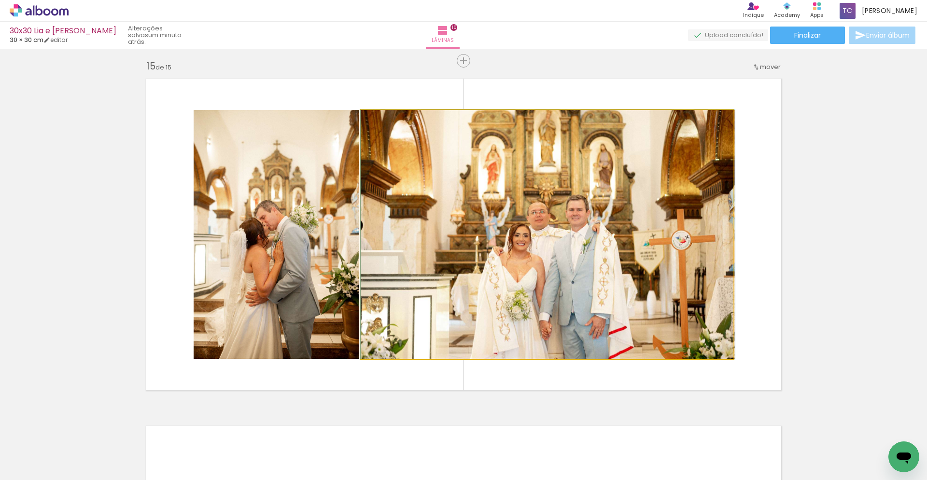
drag, startPoint x: 607, startPoint y: 221, endPoint x: 607, endPoint y: 243, distance: 22.2
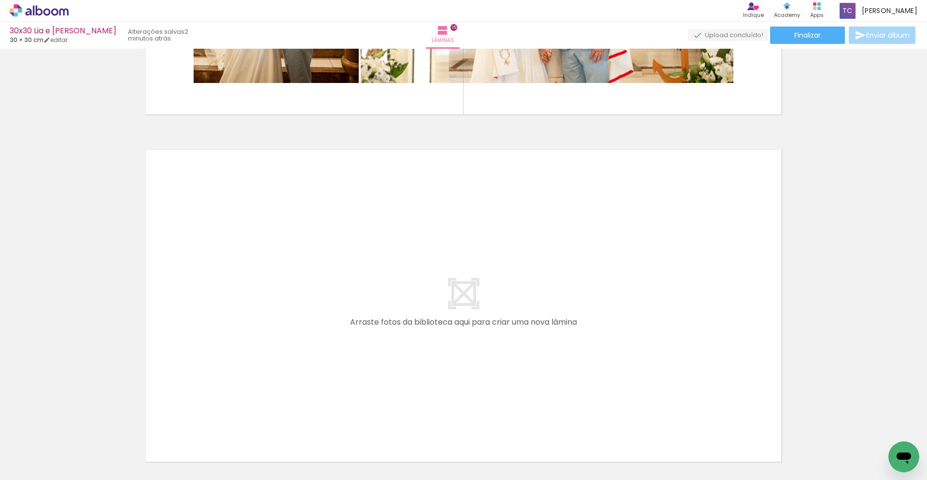
scroll to position [0, 2790]
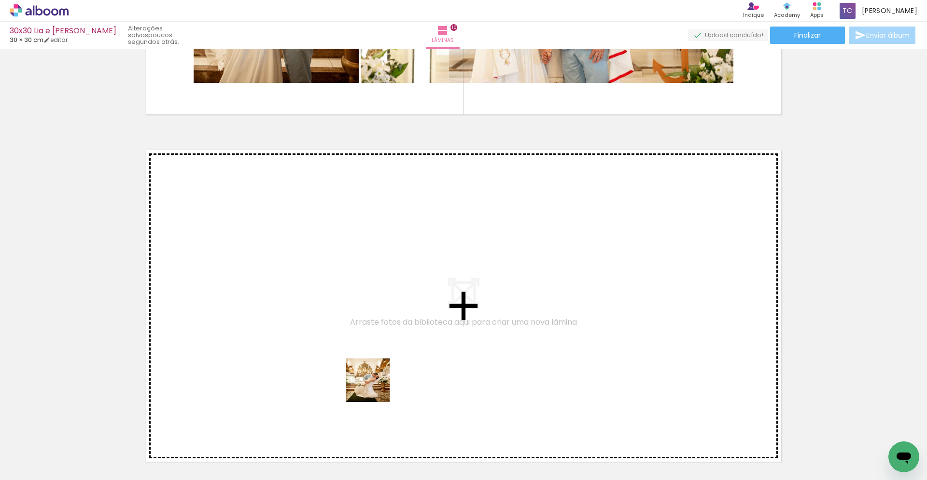
drag, startPoint x: 396, startPoint y: 445, endPoint x: 365, endPoint y: 360, distance: 91.0
click at [365, 360] on quentale-workspace at bounding box center [463, 240] width 927 height 480
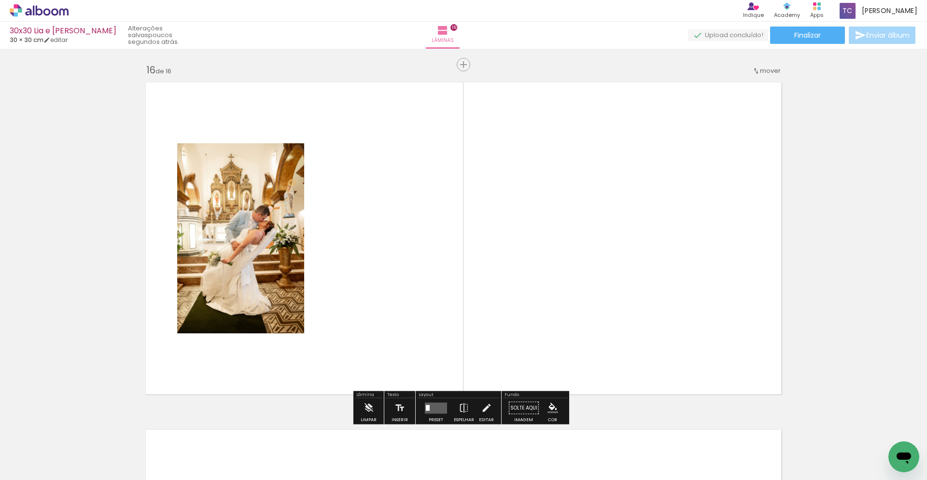
scroll to position [5218, 0]
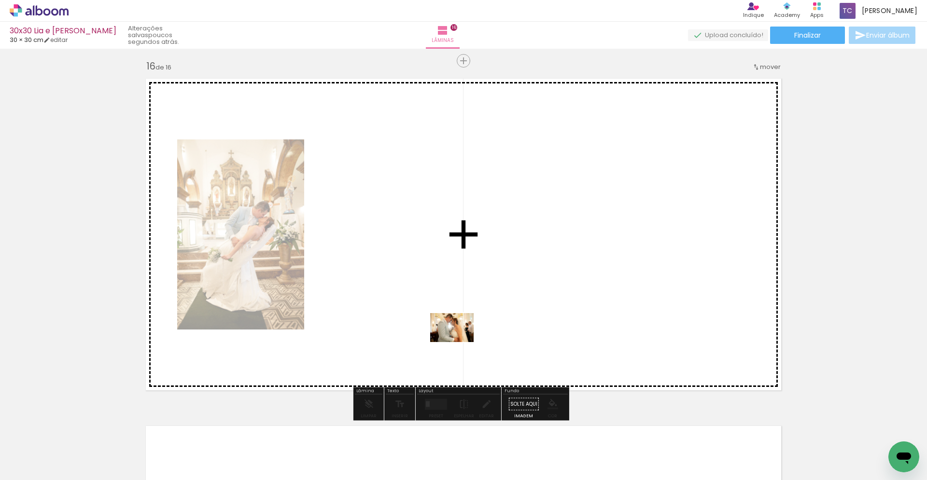
drag, startPoint x: 508, startPoint y: 452, endPoint x: 459, endPoint y: 342, distance: 120.6
click at [459, 342] on quentale-workspace at bounding box center [463, 240] width 927 height 480
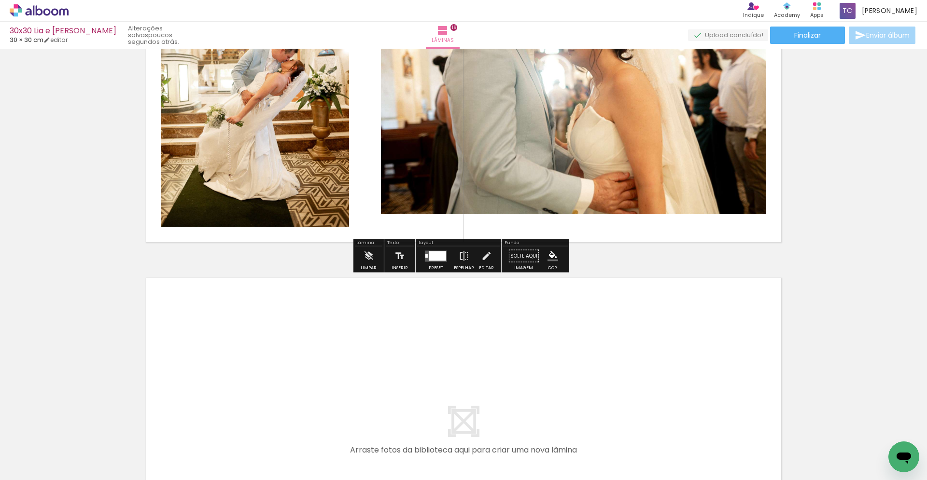
scroll to position [5507, 0]
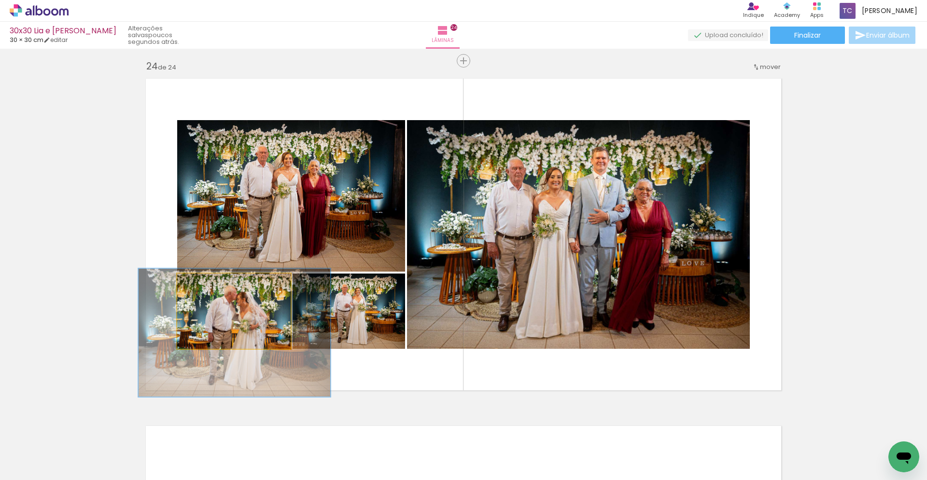
scroll to position [0, 5019]
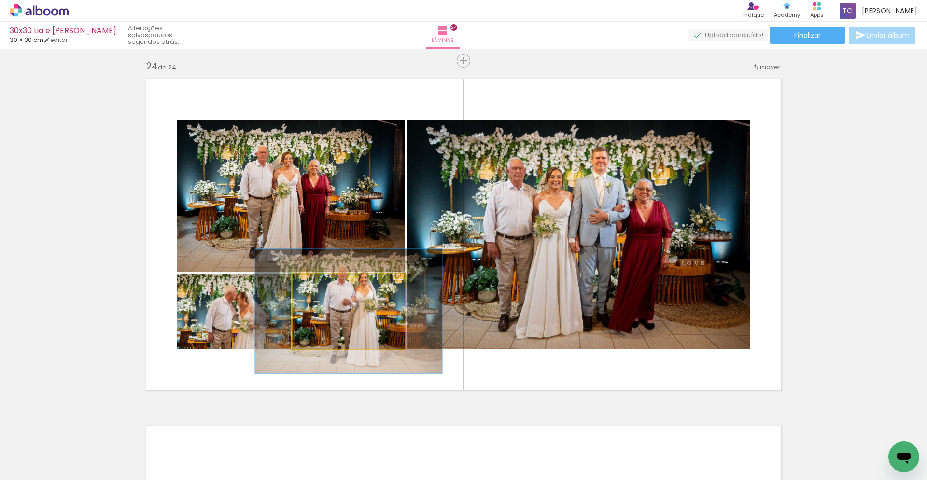
drag, startPoint x: 312, startPoint y: 284, endPoint x: 343, endPoint y: 302, distance: 35.7
type paper-slider "173"
click at [337, 286] on div at bounding box center [337, 284] width 9 height 9
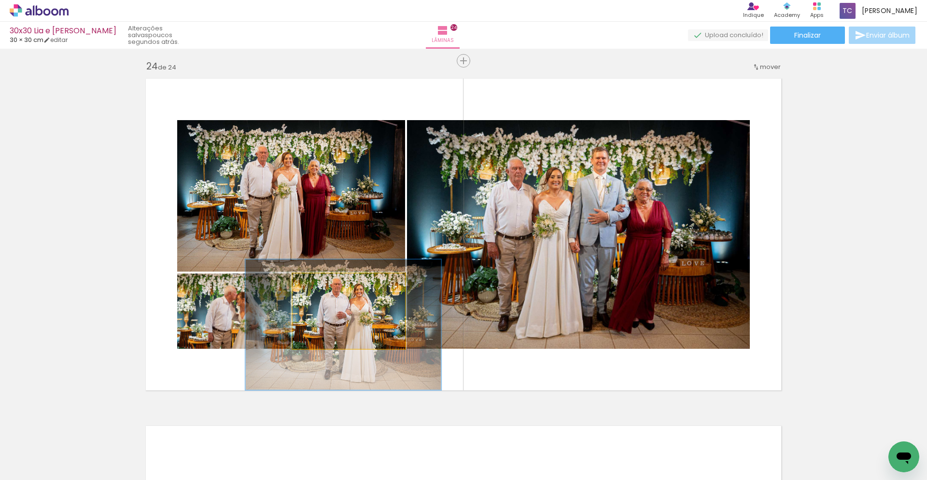
drag, startPoint x: 353, startPoint y: 318, endPoint x: 348, endPoint y: 331, distance: 14.5
